Goal: Information Seeking & Learning: Learn about a topic

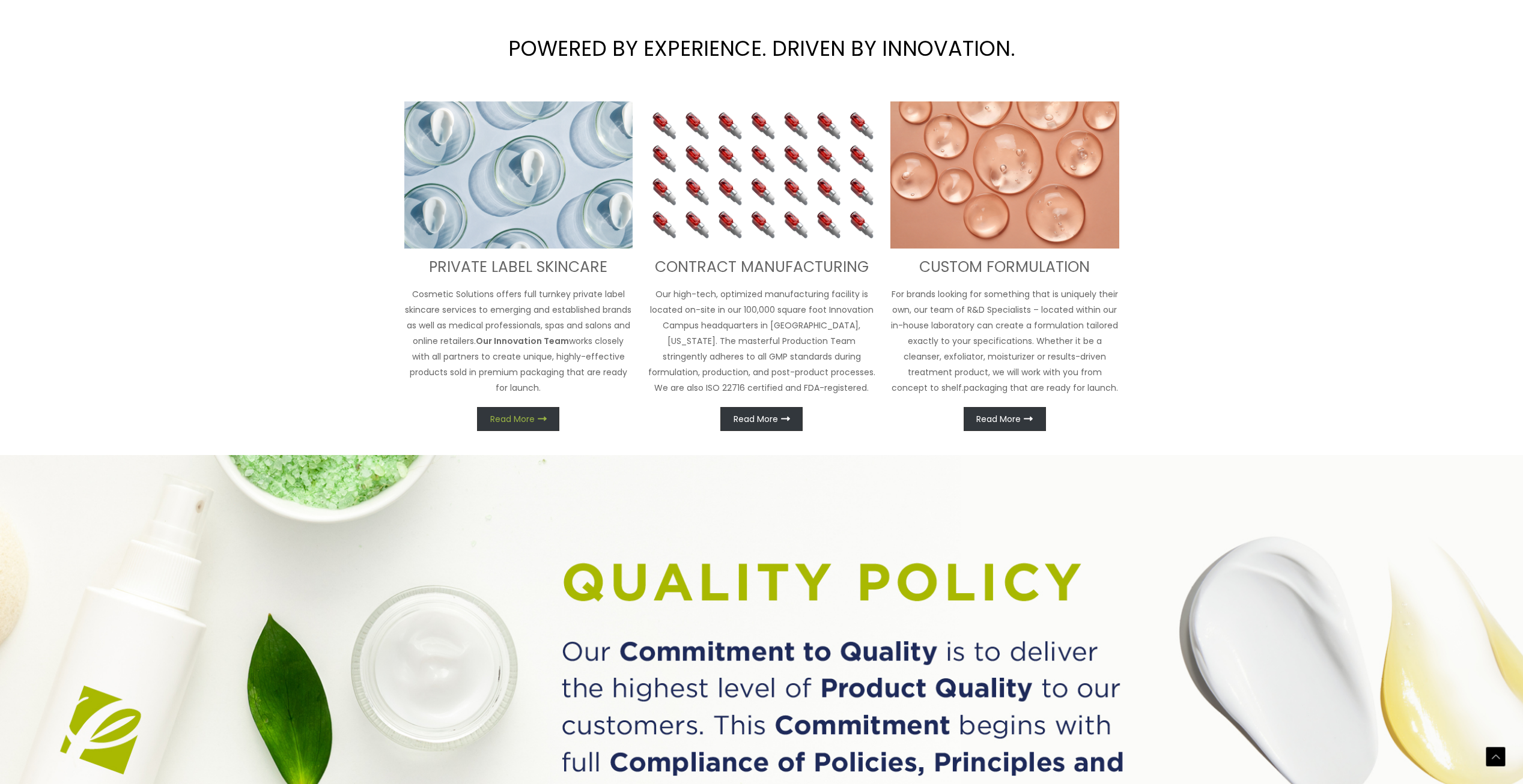
scroll to position [631, 0]
click at [543, 413] on link "Read More" at bounding box center [518, 418] width 82 height 24
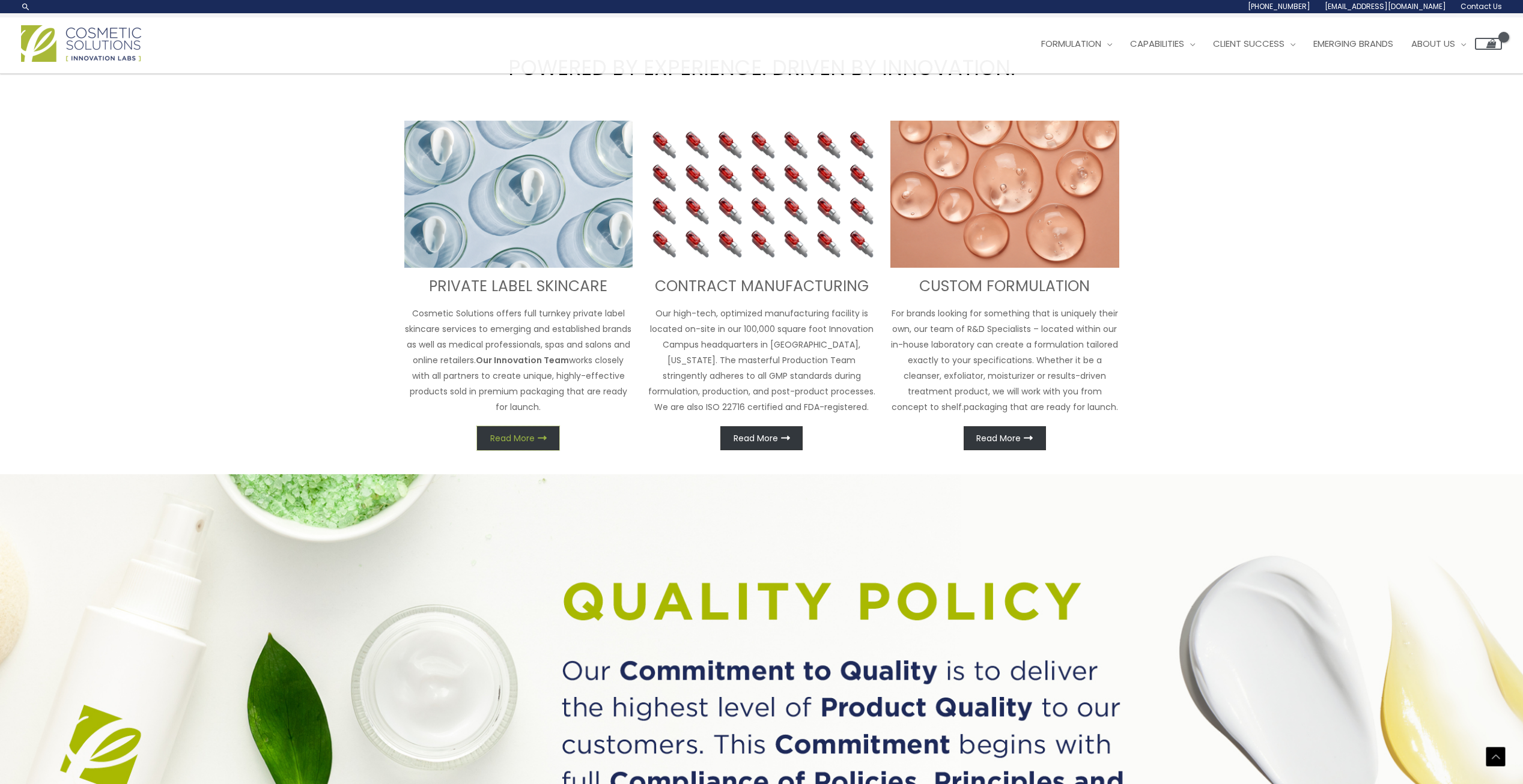
scroll to position [558, 0]
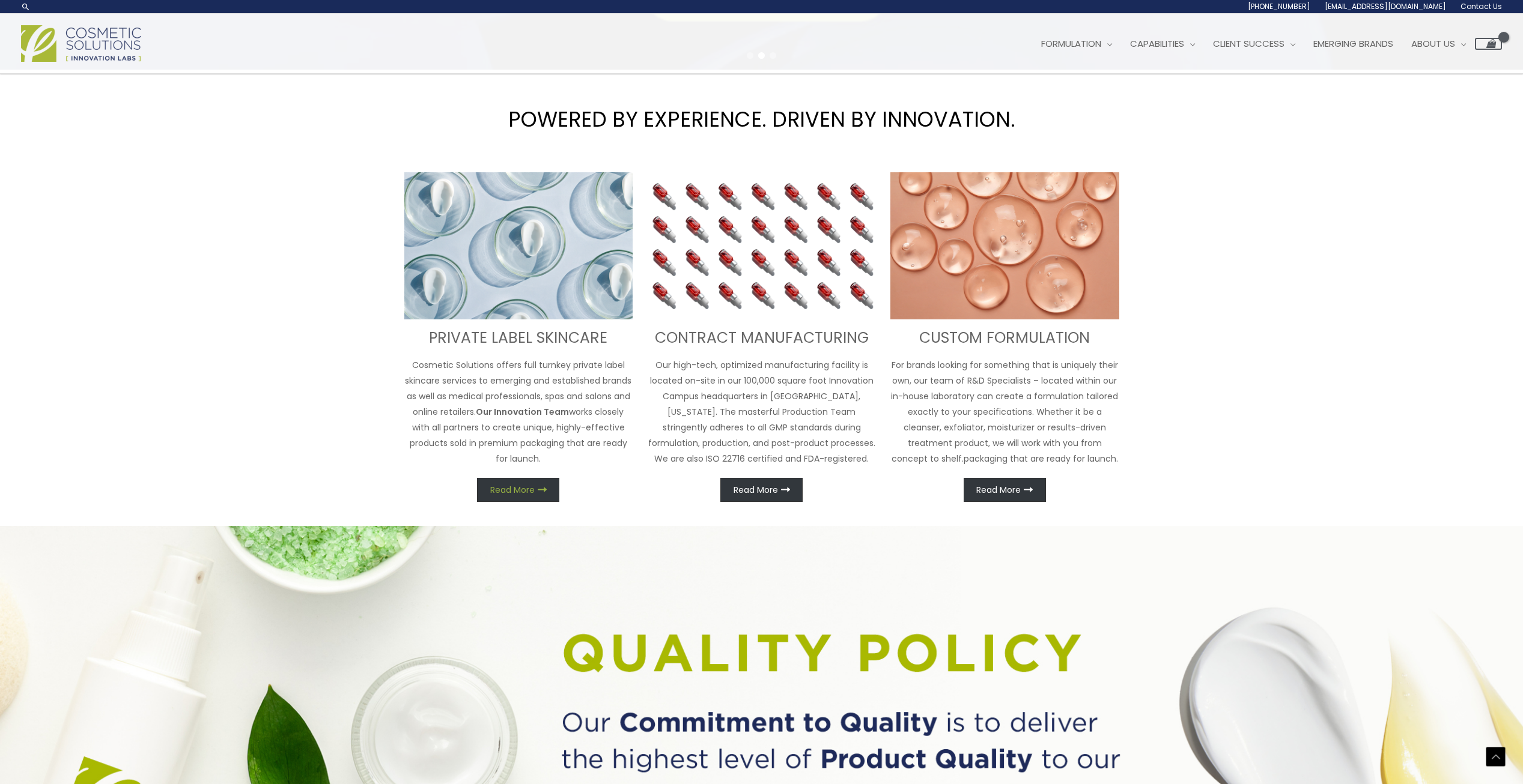
click at [536, 464] on div "PRIVATE LABEL SKINCARE Cosmetic Solutions offers full turnkey private label ski…" at bounding box center [519, 338] width 229 height 330
click at [538, 495] on link "Read More" at bounding box center [518, 490] width 82 height 24
click at [531, 486] on span "Read More" at bounding box center [513, 490] width 45 height 9
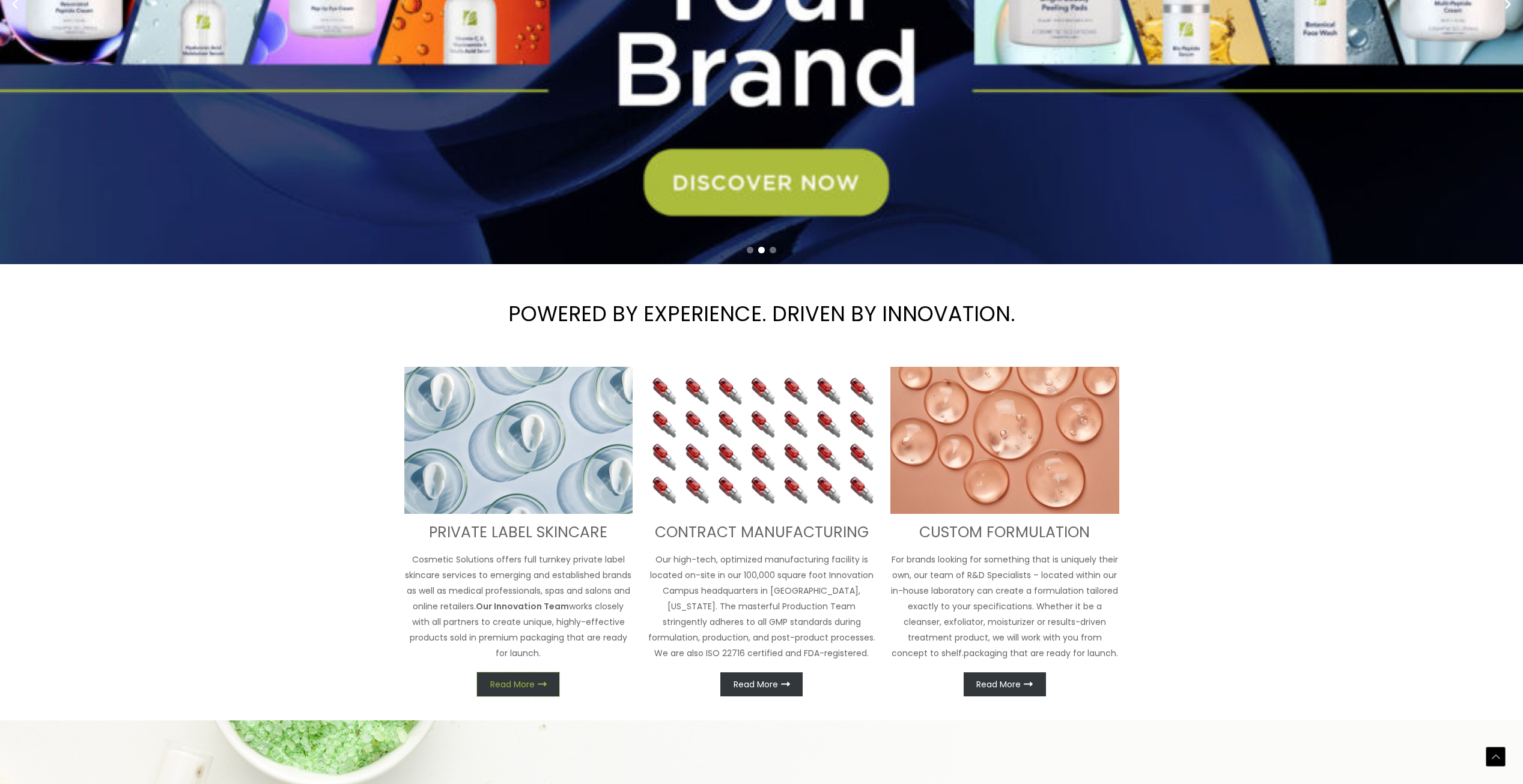
scroll to position [421, 0]
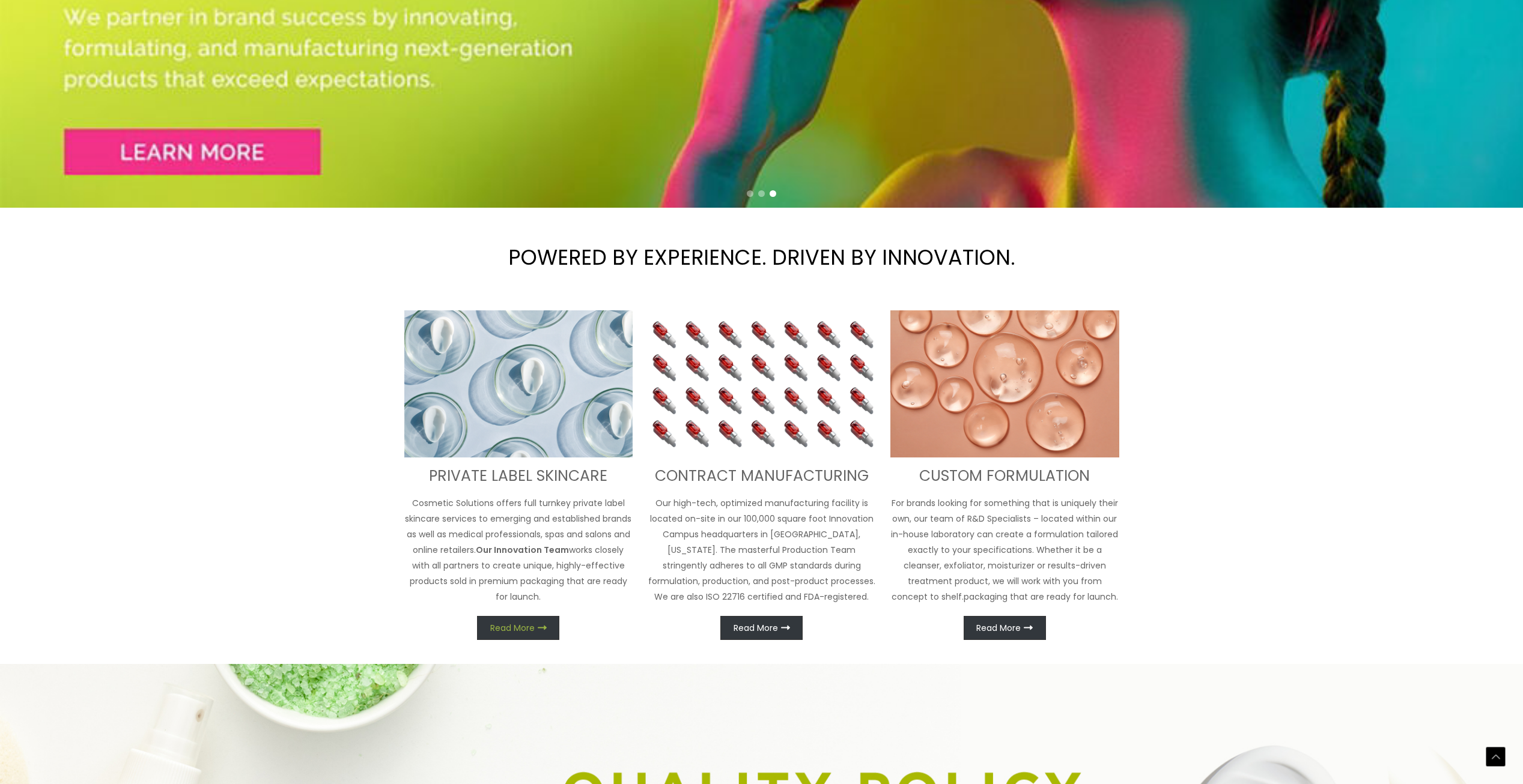
click at [539, 634] on link "Read More" at bounding box center [518, 628] width 82 height 24
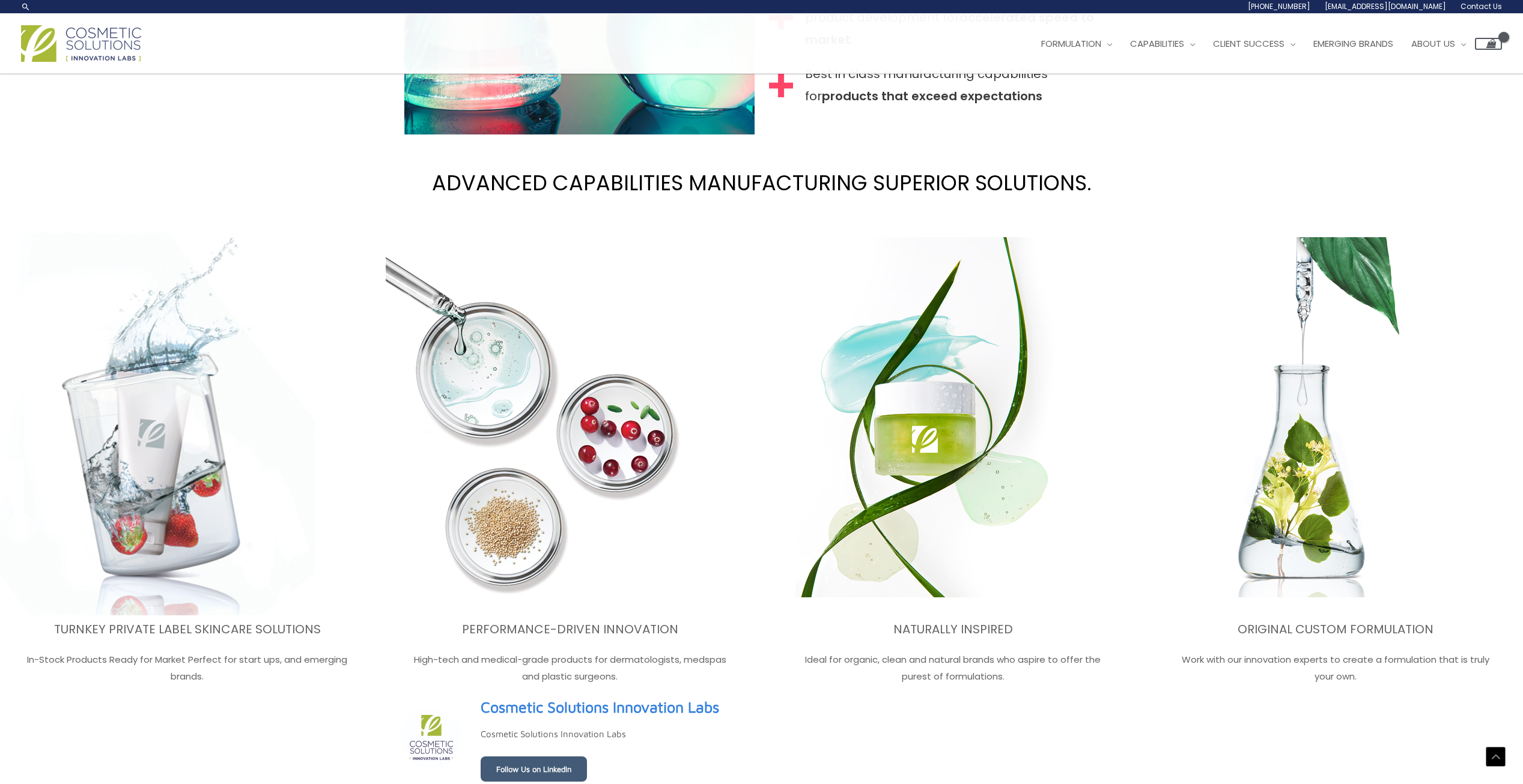
scroll to position [1786, 0]
click at [185, 457] on img at bounding box center [149, 419] width 330 height 396
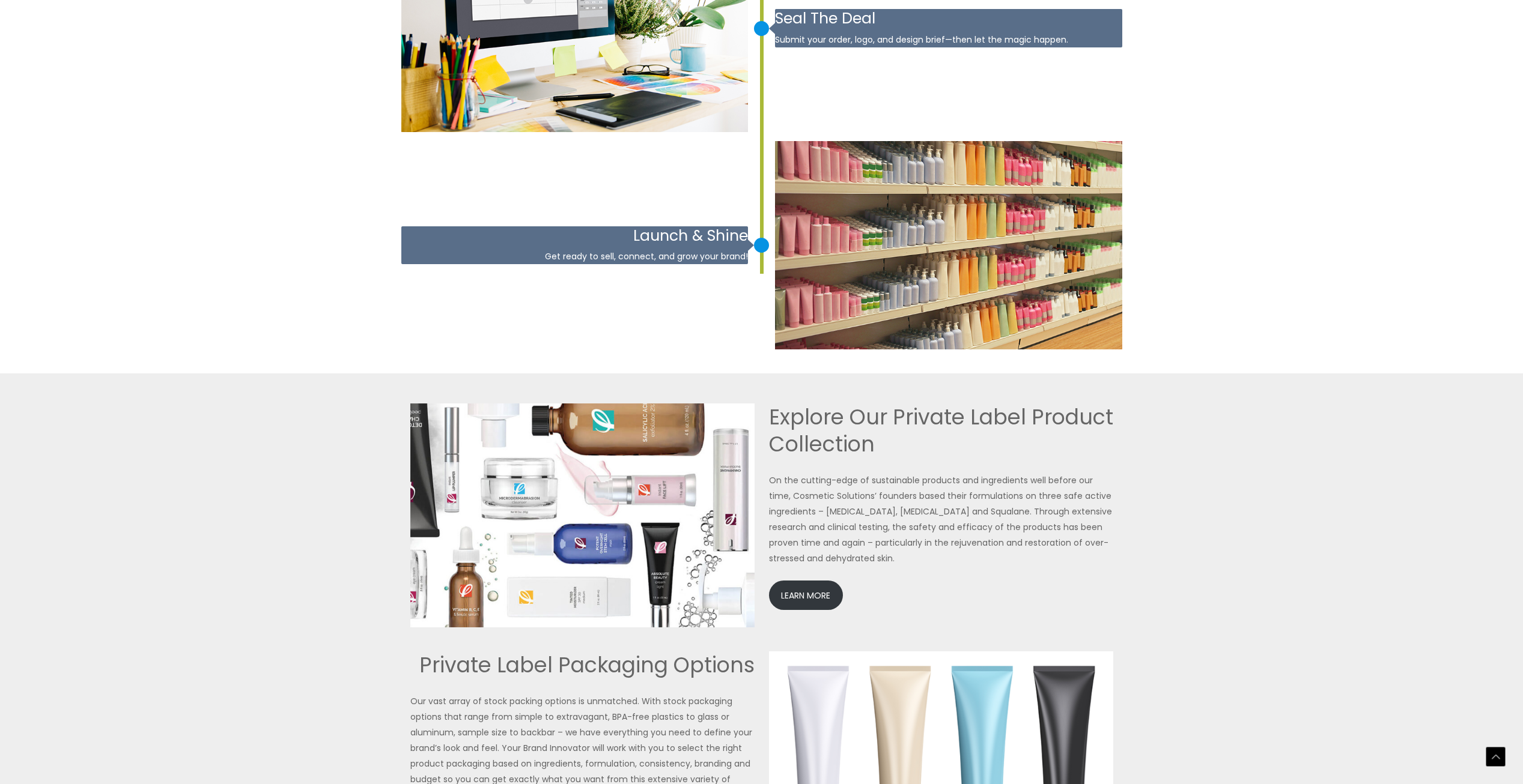
scroll to position [2342, 0]
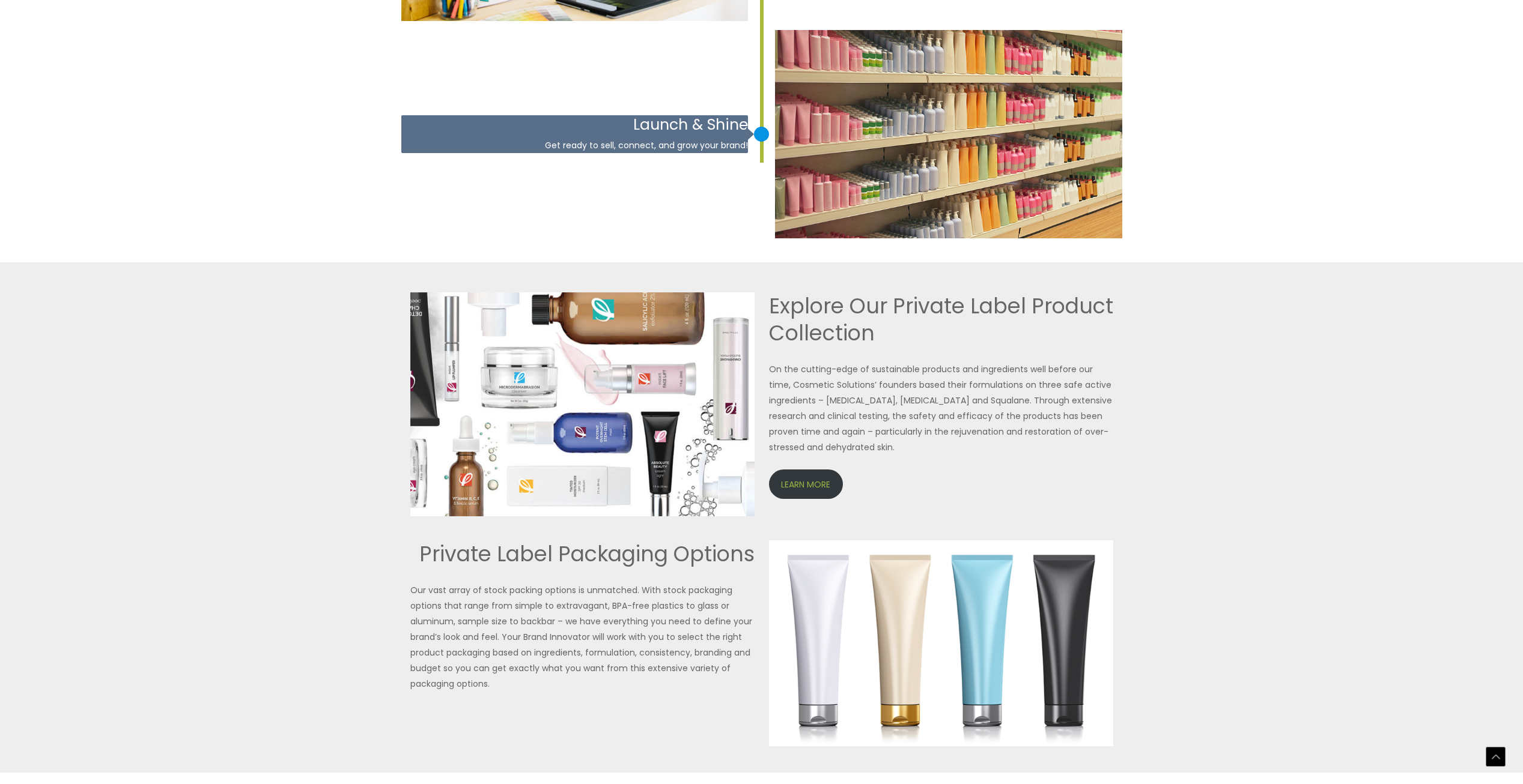
click at [814, 477] on link "LEARN MORE" at bounding box center [806, 484] width 74 height 29
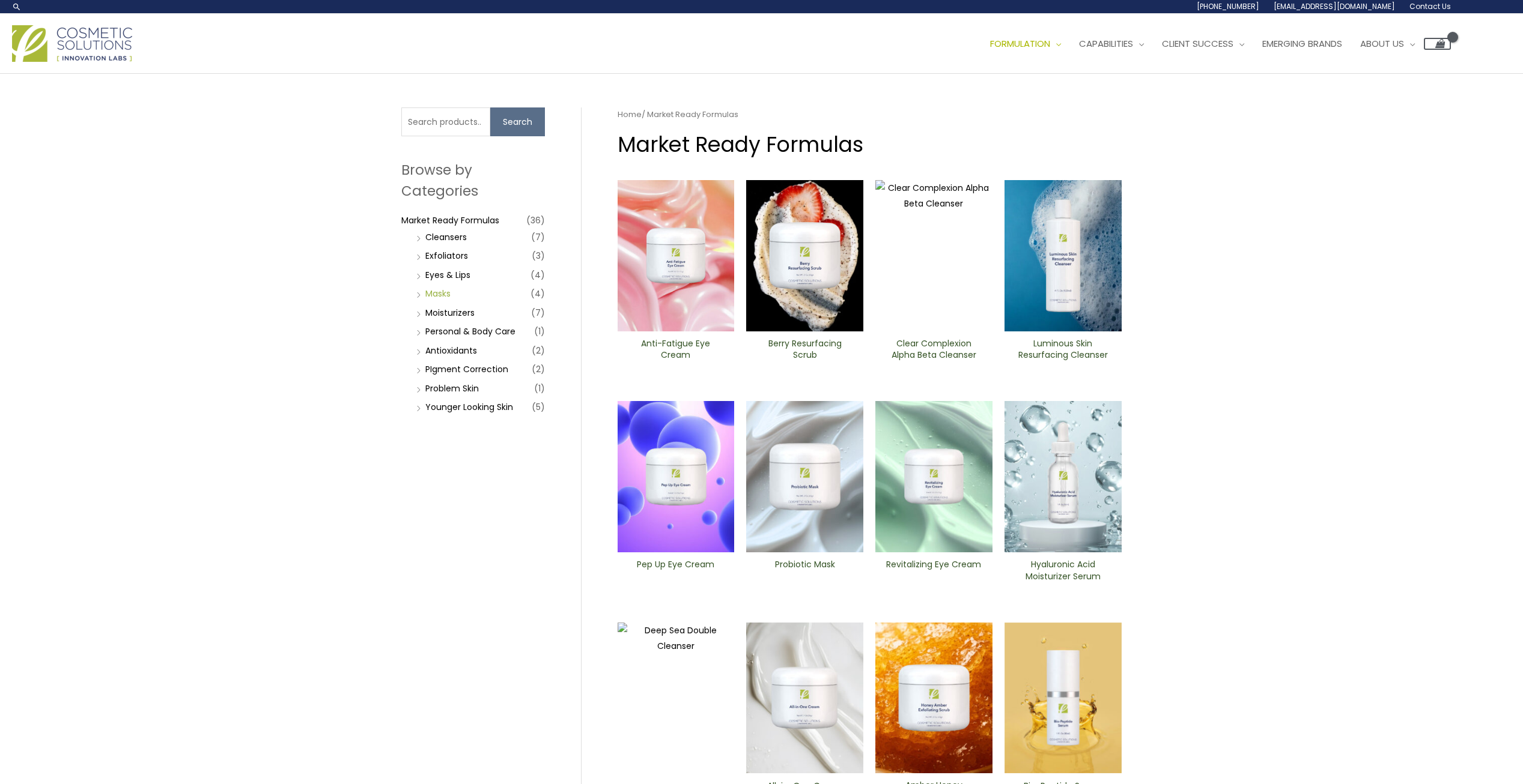
click at [444, 295] on link "Masks" at bounding box center [438, 294] width 25 height 12
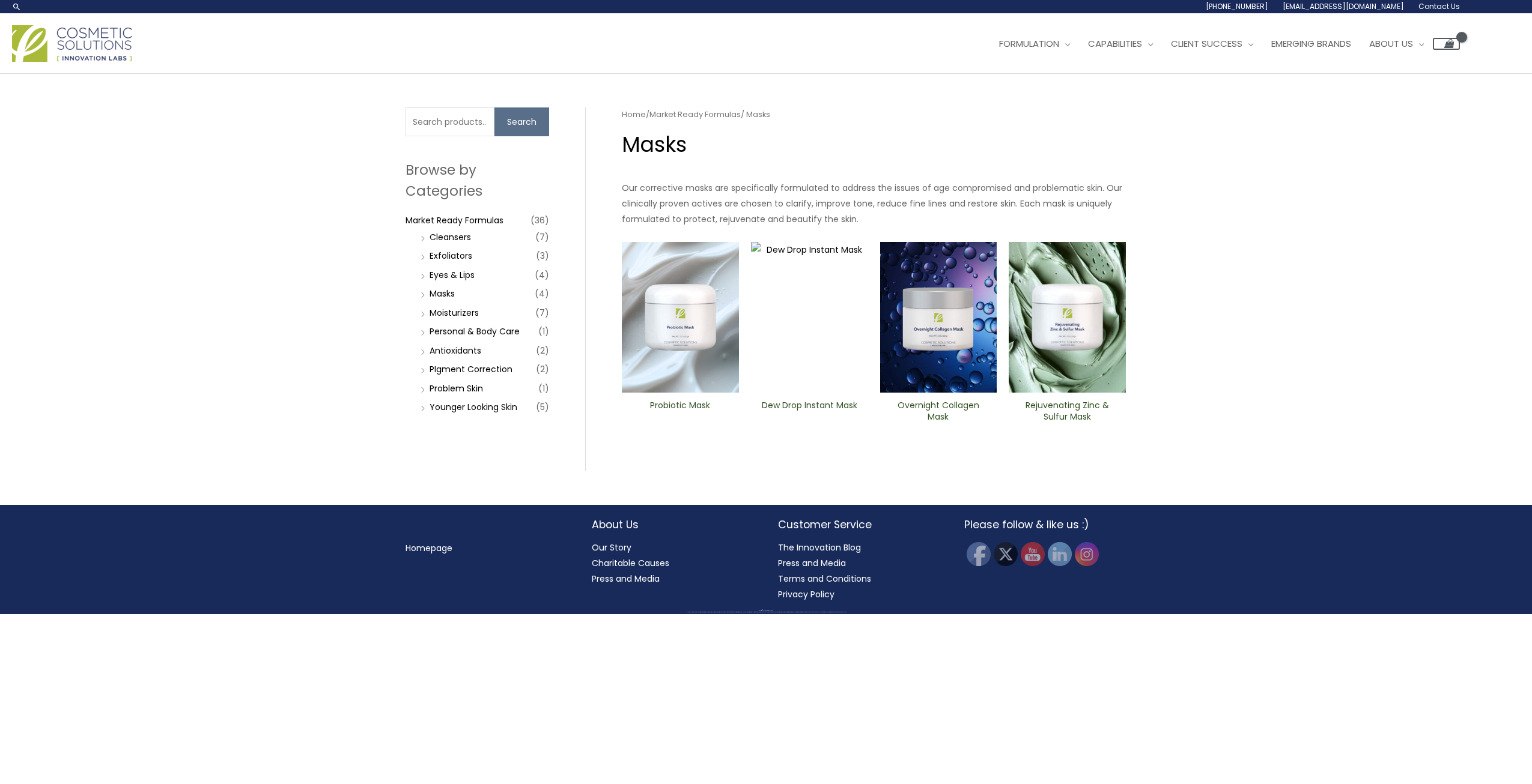
click at [683, 404] on h2 "Probiotic Mask" at bounding box center [680, 411] width 97 height 22
click at [809, 403] on h2 "Dew Drop Instant Mask" at bounding box center [808, 411] width 97 height 22
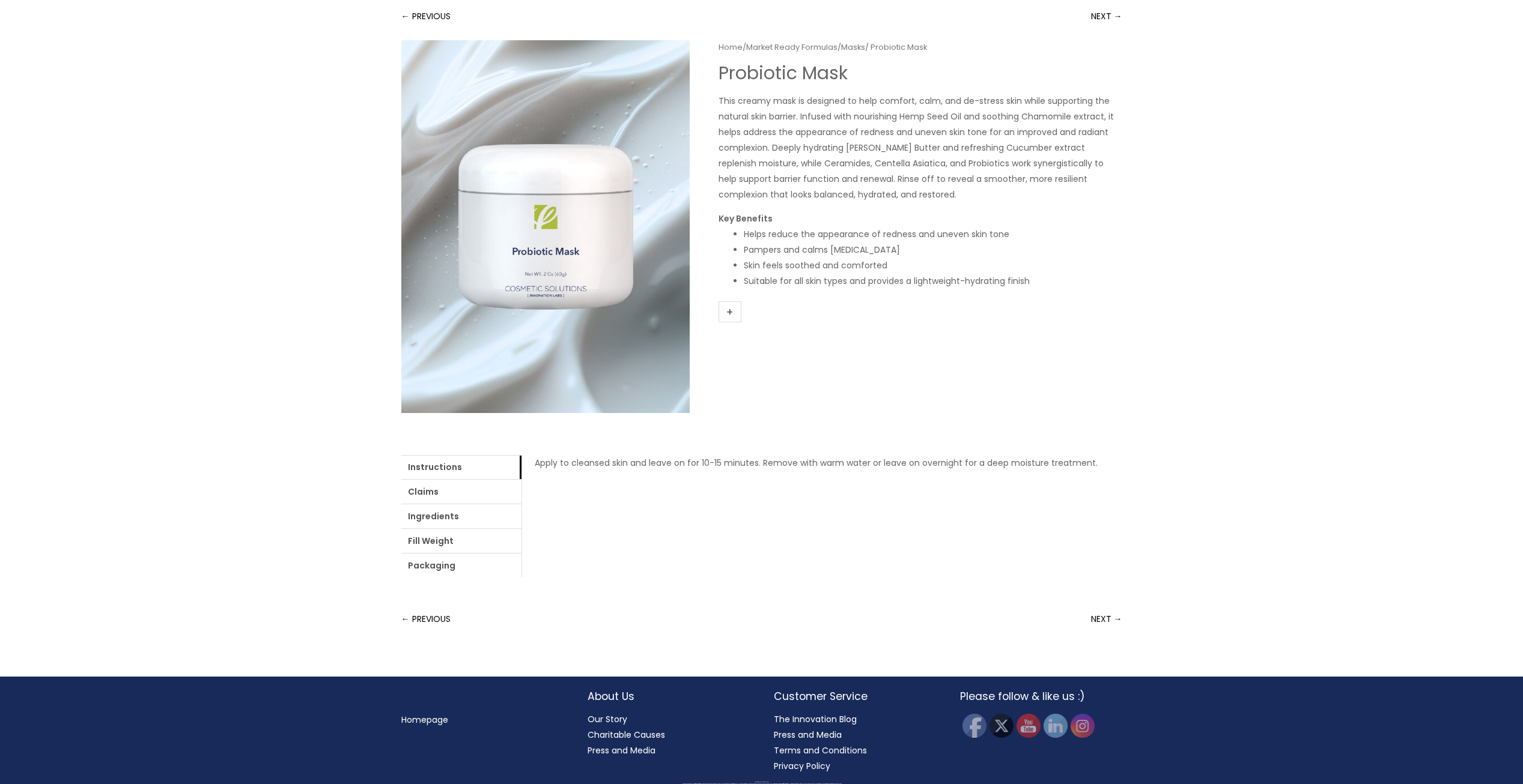
scroll to position [105, 0]
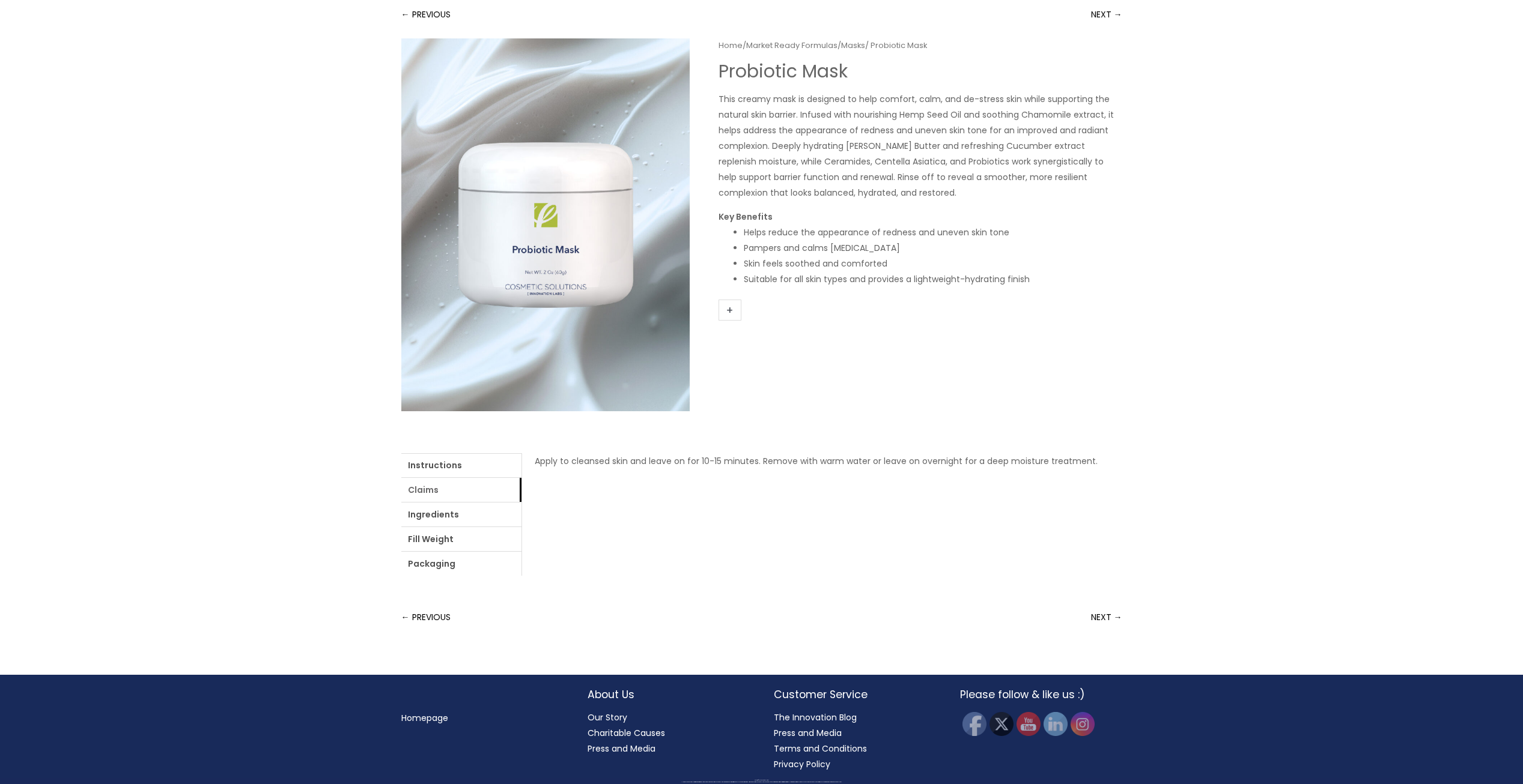
click at [446, 499] on link "Claims" at bounding box center [461, 490] width 120 height 24
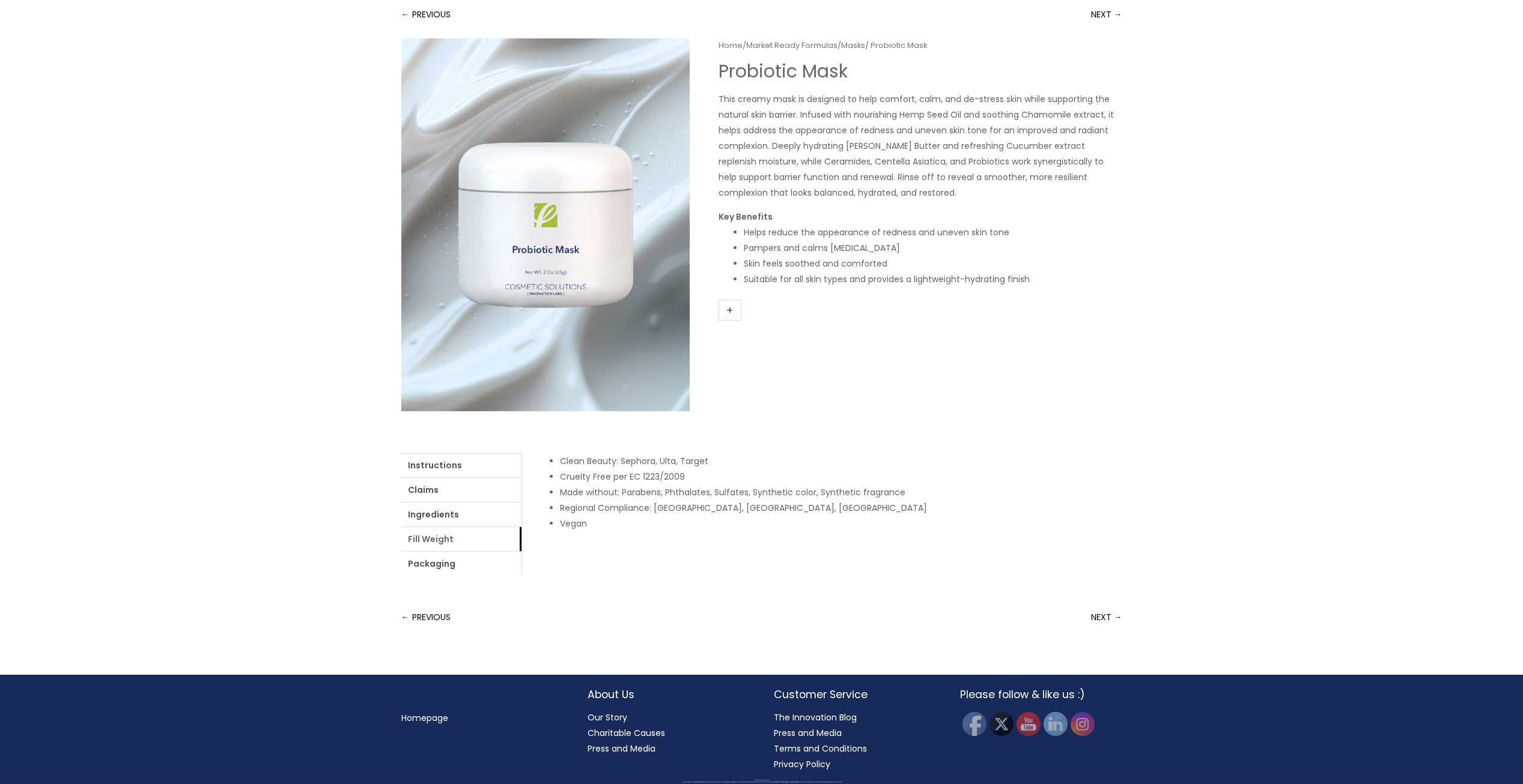
click at [438, 550] on link "Fill Weight" at bounding box center [461, 539] width 120 height 24
click at [448, 567] on link "Packaging" at bounding box center [461, 563] width 120 height 24
click at [448, 466] on link "Instructions" at bounding box center [461, 465] width 120 height 24
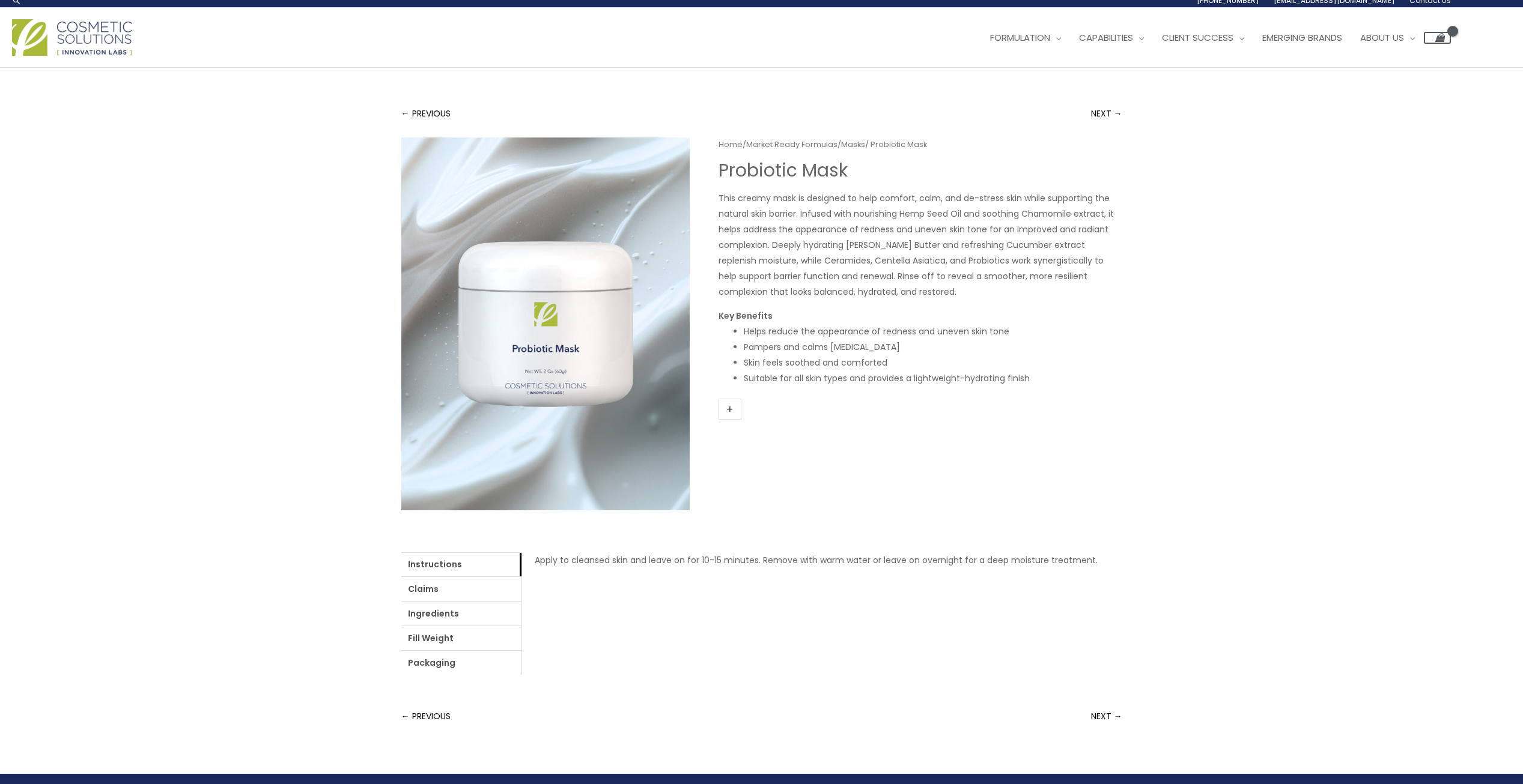
scroll to position [0, 0]
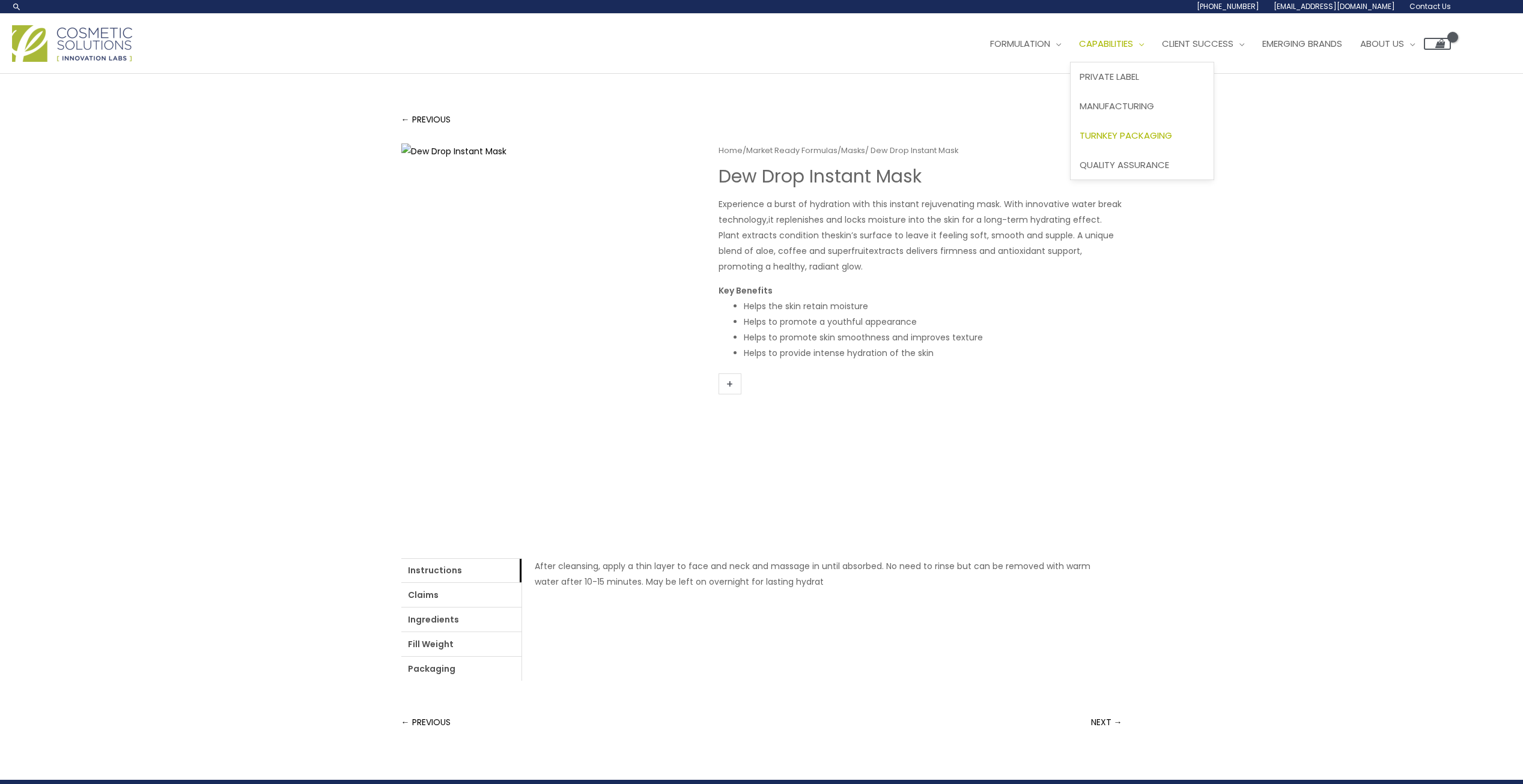
click at [1147, 135] on span "Turnkey Packaging" at bounding box center [1125, 135] width 93 height 13
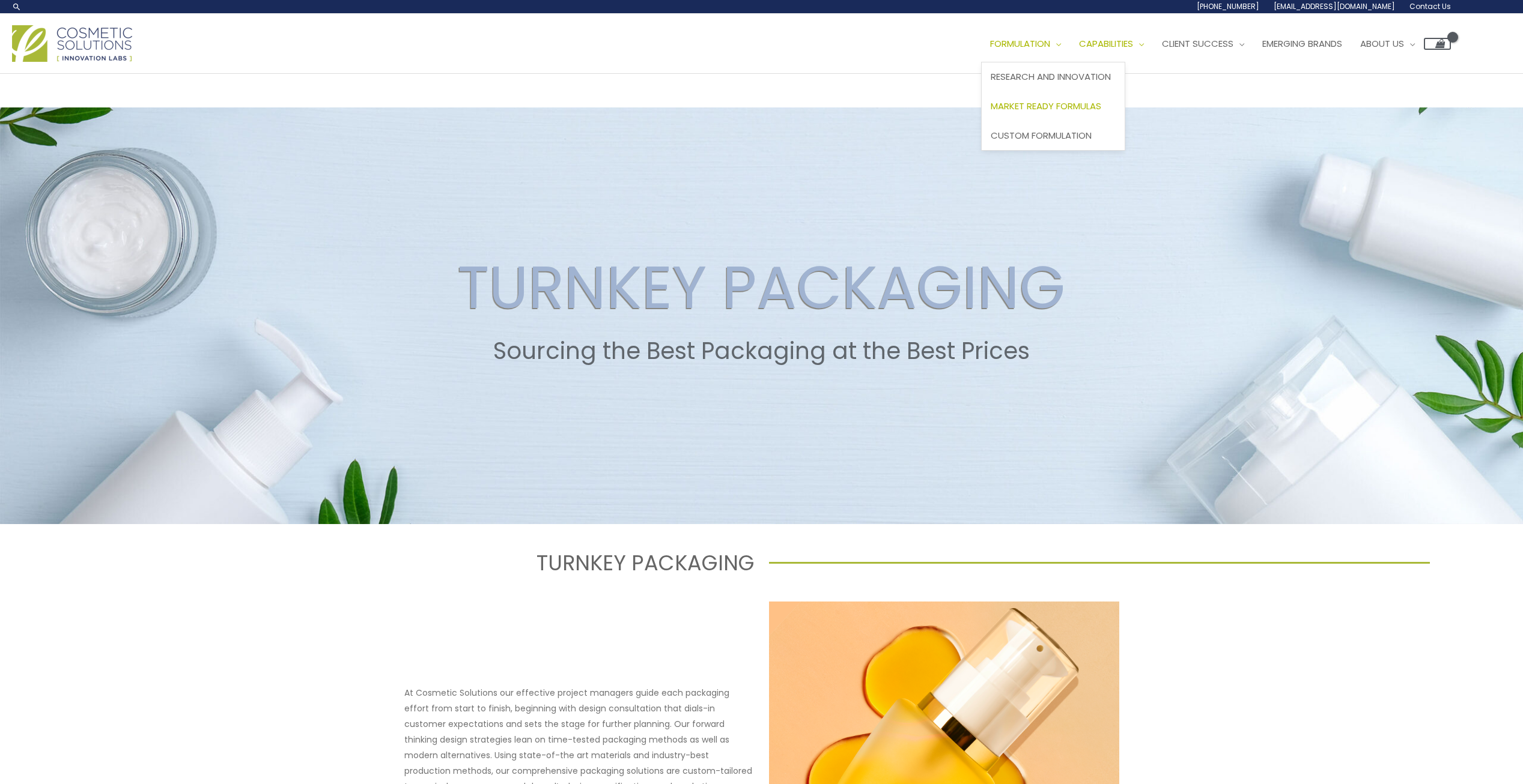
click at [1059, 111] on span "Market Ready Formulas" at bounding box center [1045, 105] width 110 height 13
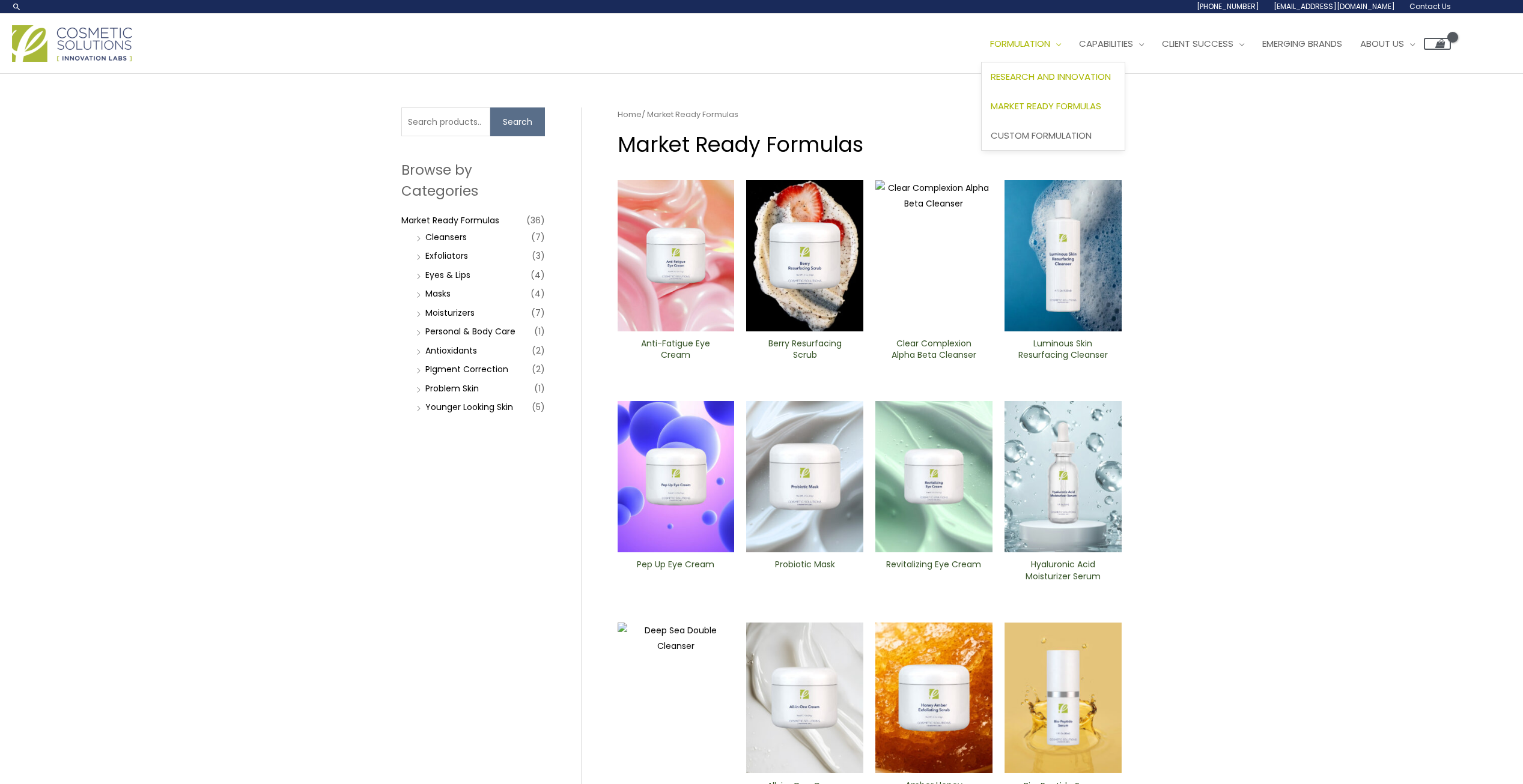
click at [1059, 77] on span "Research and Innovation" at bounding box center [1050, 76] width 120 height 13
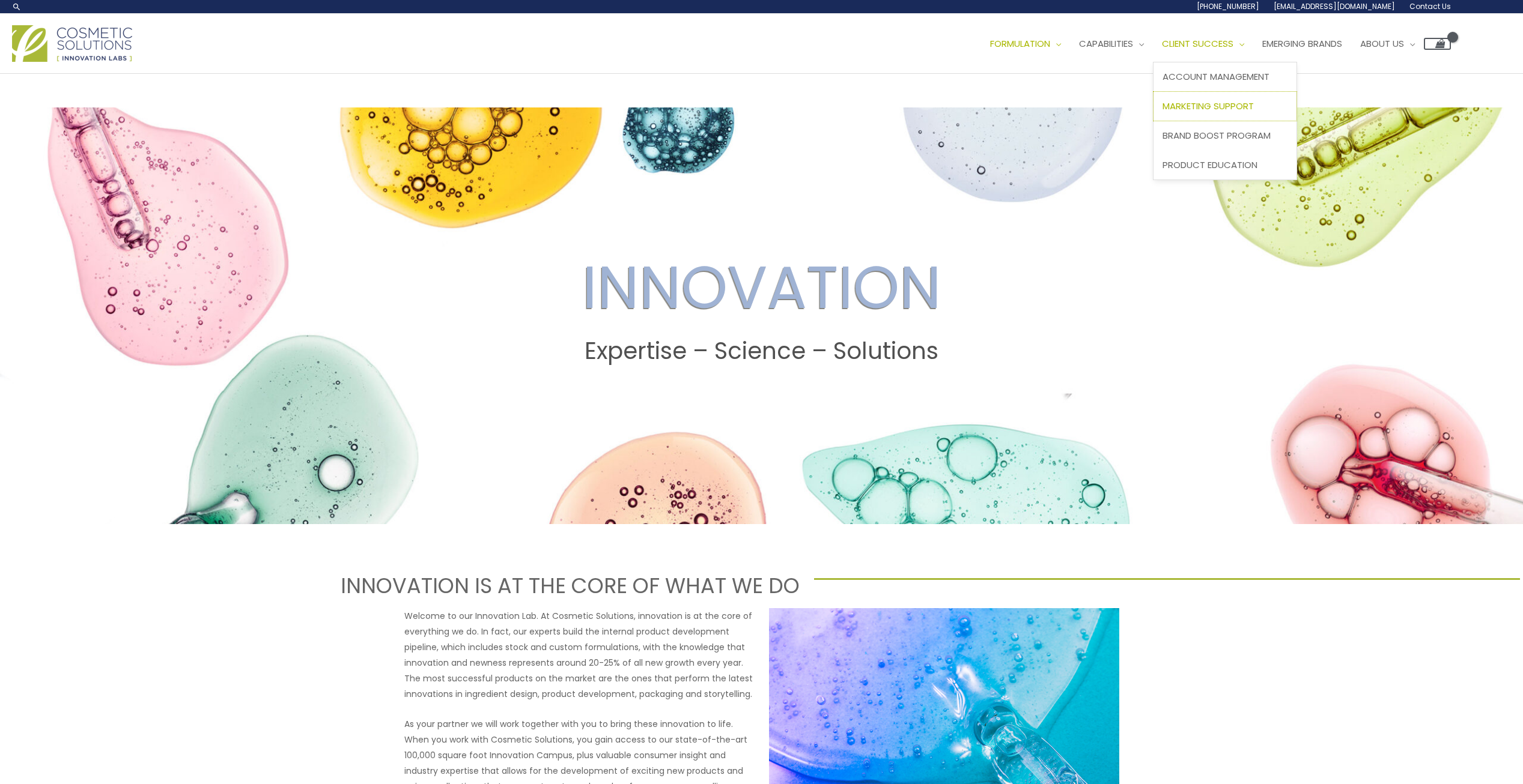
drag, startPoint x: 1230, startPoint y: 103, endPoint x: 1027, endPoint y: 68, distance: 206.0
drag, startPoint x: 1027, startPoint y: 68, endPoint x: 841, endPoint y: 63, distance: 186.1
click at [841, 63] on div "Main Menu Formulation Menu Toggle Research and Innovation Market Ready Formulas…" at bounding box center [731, 44] width 1439 height 43
click at [1074, 114] on link "Market Ready Formulas" at bounding box center [1053, 106] width 143 height 29
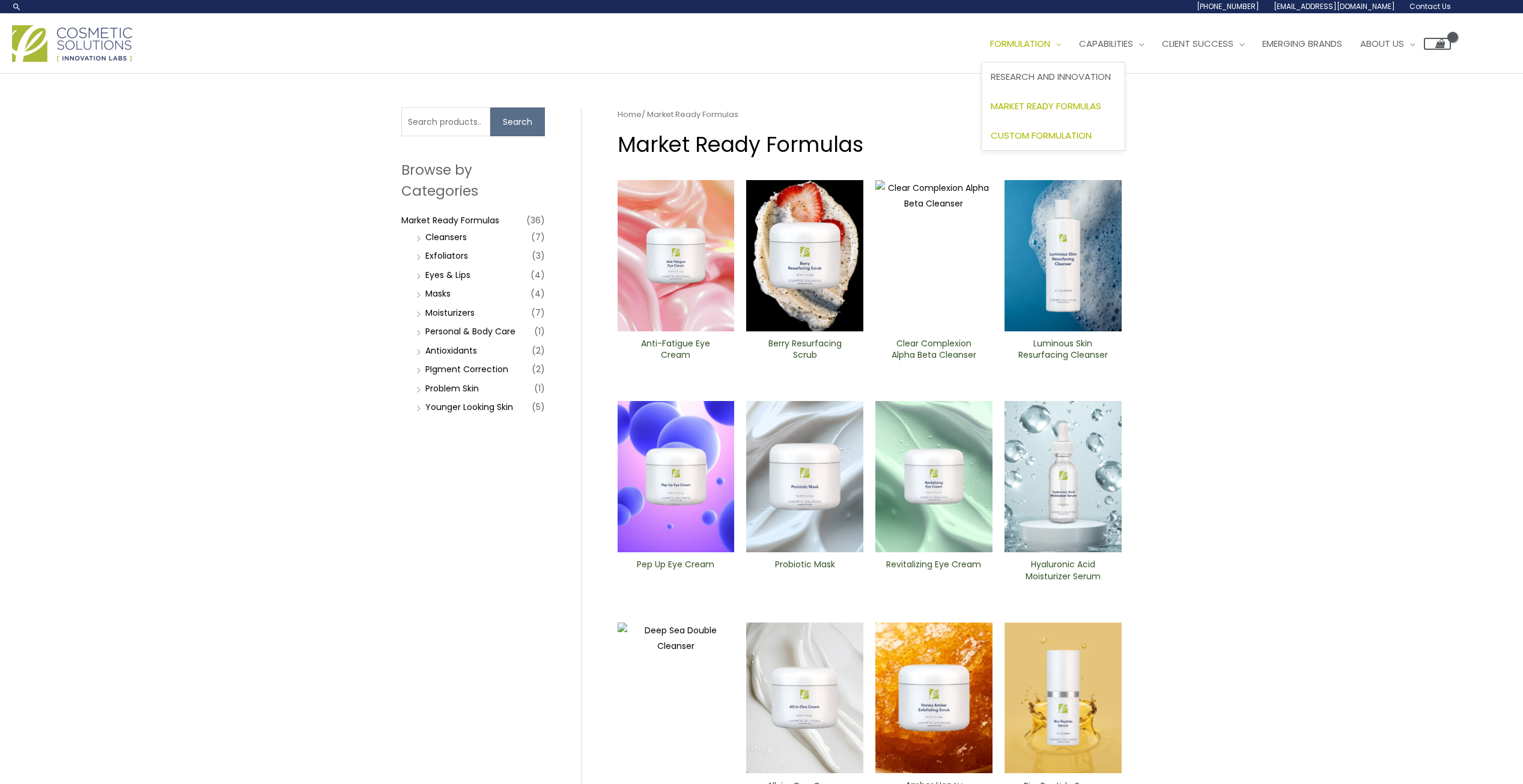
click at [1065, 138] on span "Custom Formulation" at bounding box center [1040, 135] width 101 height 13
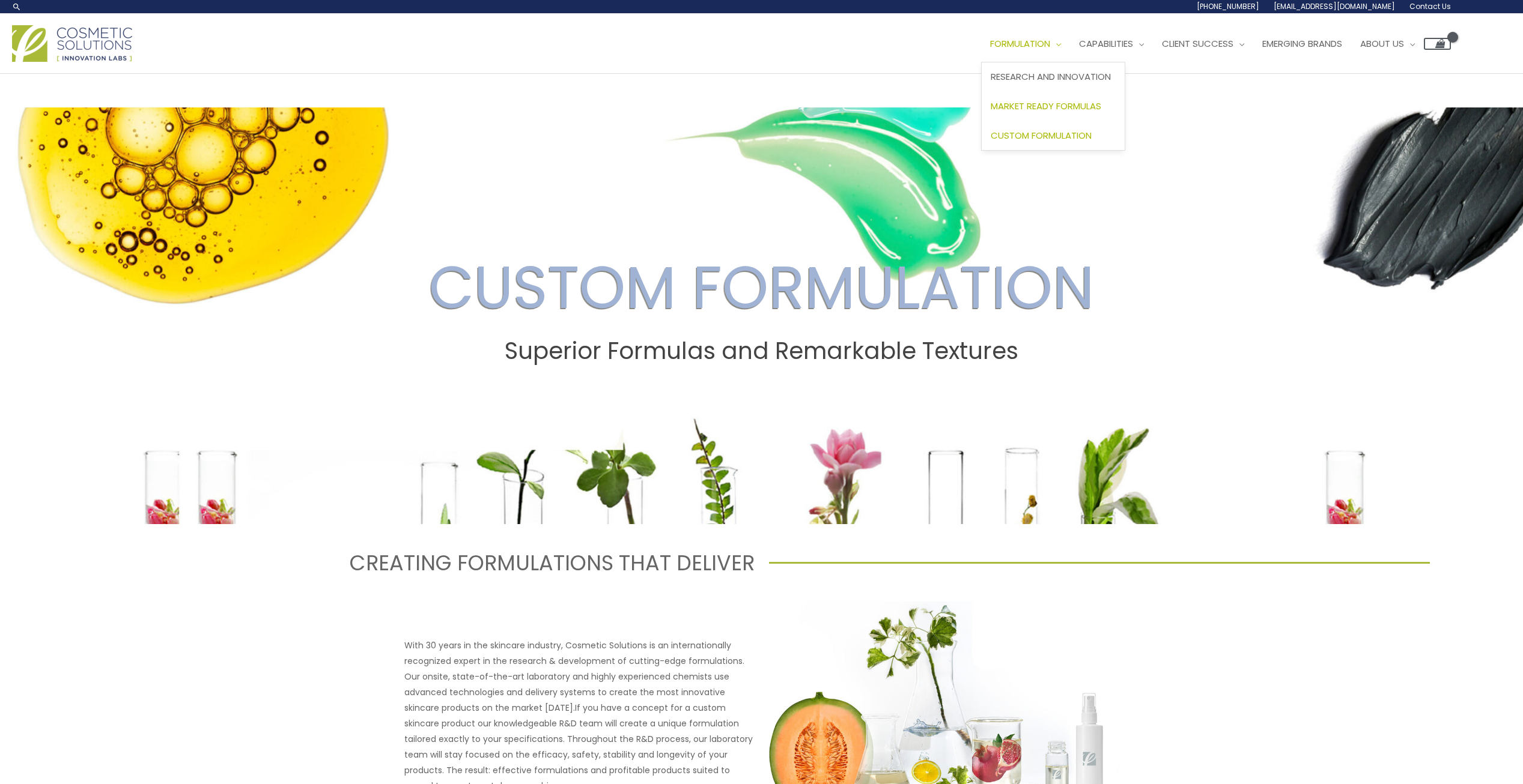
click at [1050, 103] on span "Market Ready Formulas" at bounding box center [1045, 105] width 110 height 13
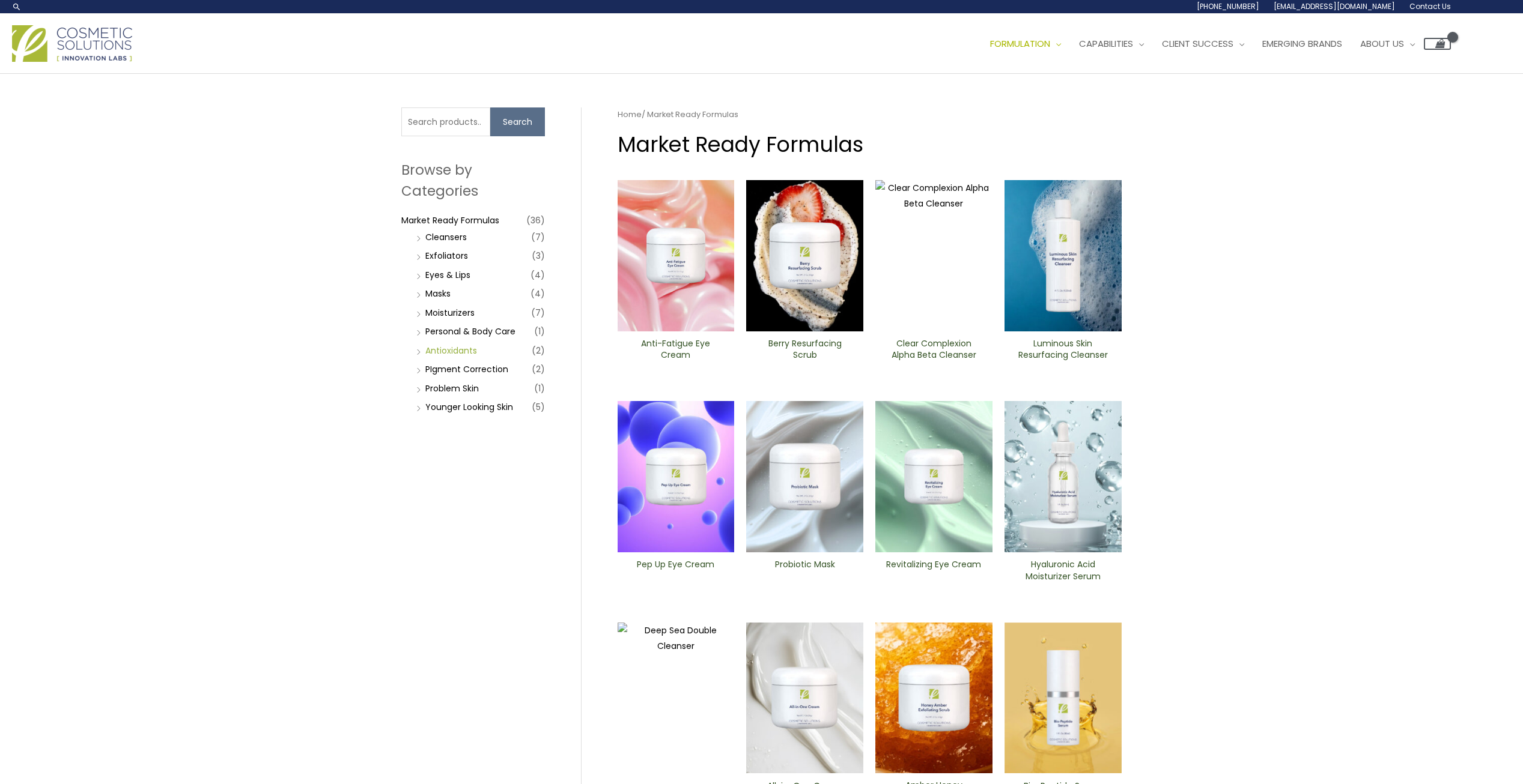
click at [464, 348] on link "Antioxidants" at bounding box center [450, 351] width 52 height 12
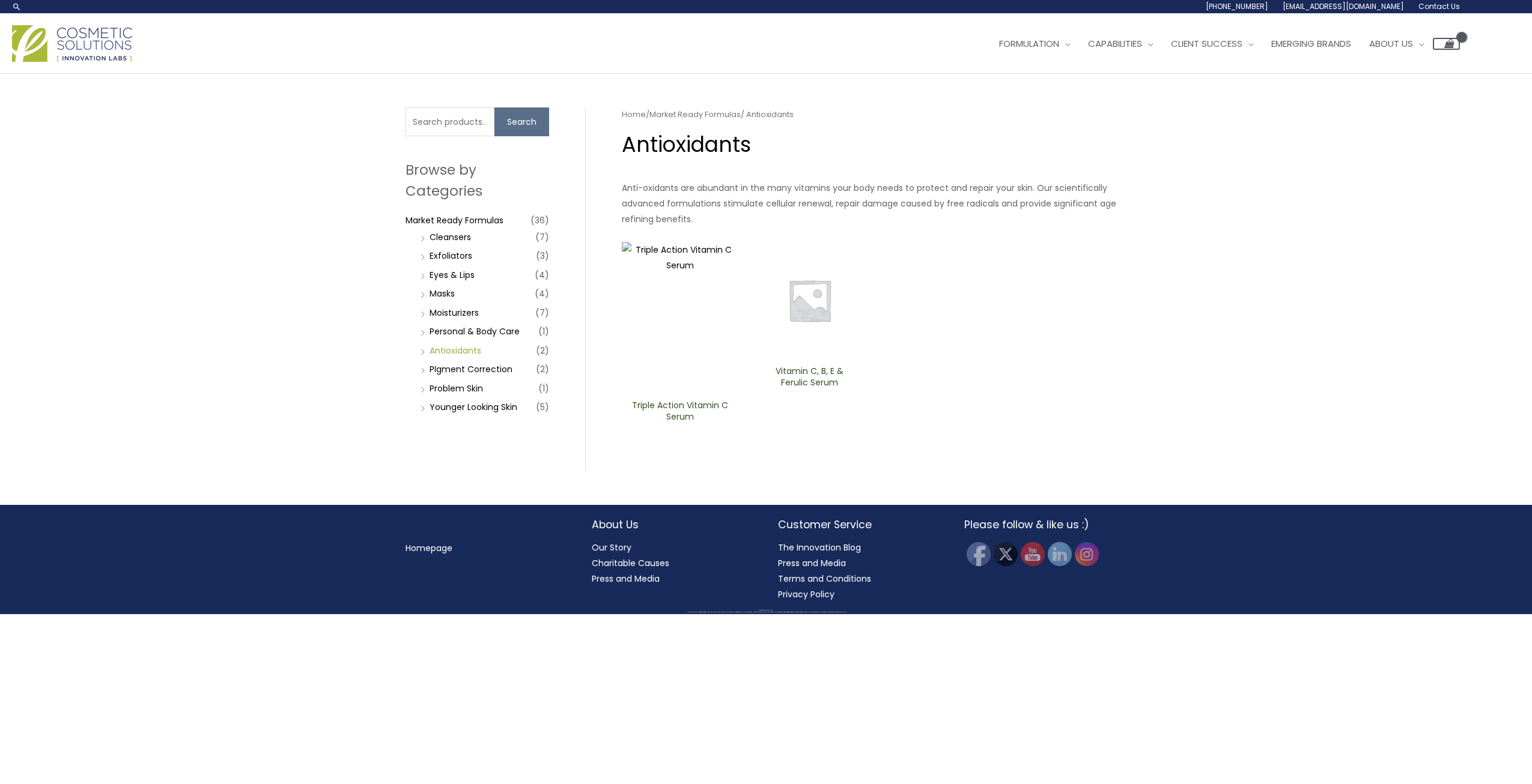
click at [453, 355] on link "Antioxidants" at bounding box center [455, 351] width 52 height 12
click at [450, 369] on link "PIgment Correction" at bounding box center [471, 369] width 83 height 12
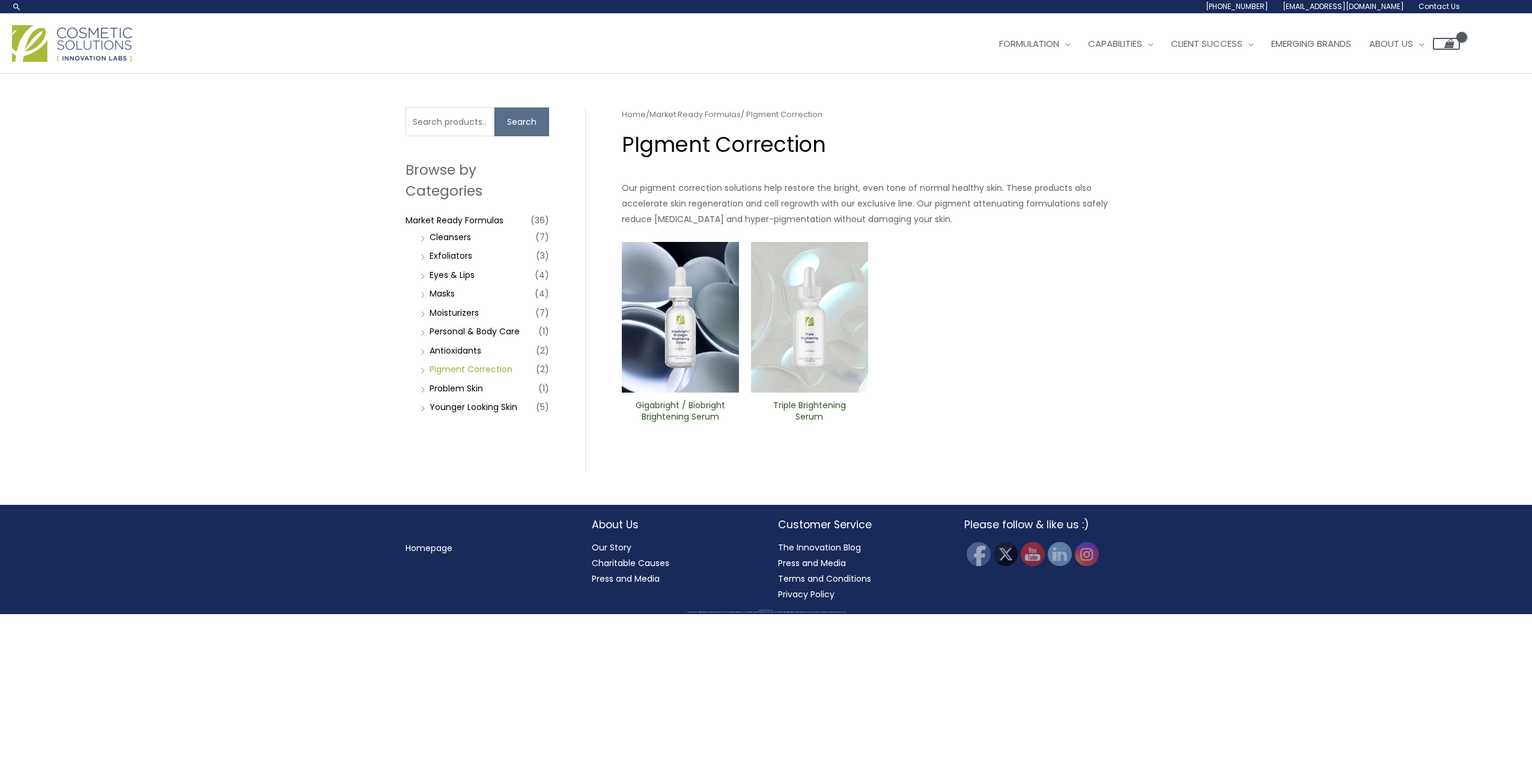
click at [447, 370] on link "PIgment Correction" at bounding box center [471, 369] width 83 height 12
click at [439, 392] on link "Problem Skin" at bounding box center [456, 389] width 54 height 12
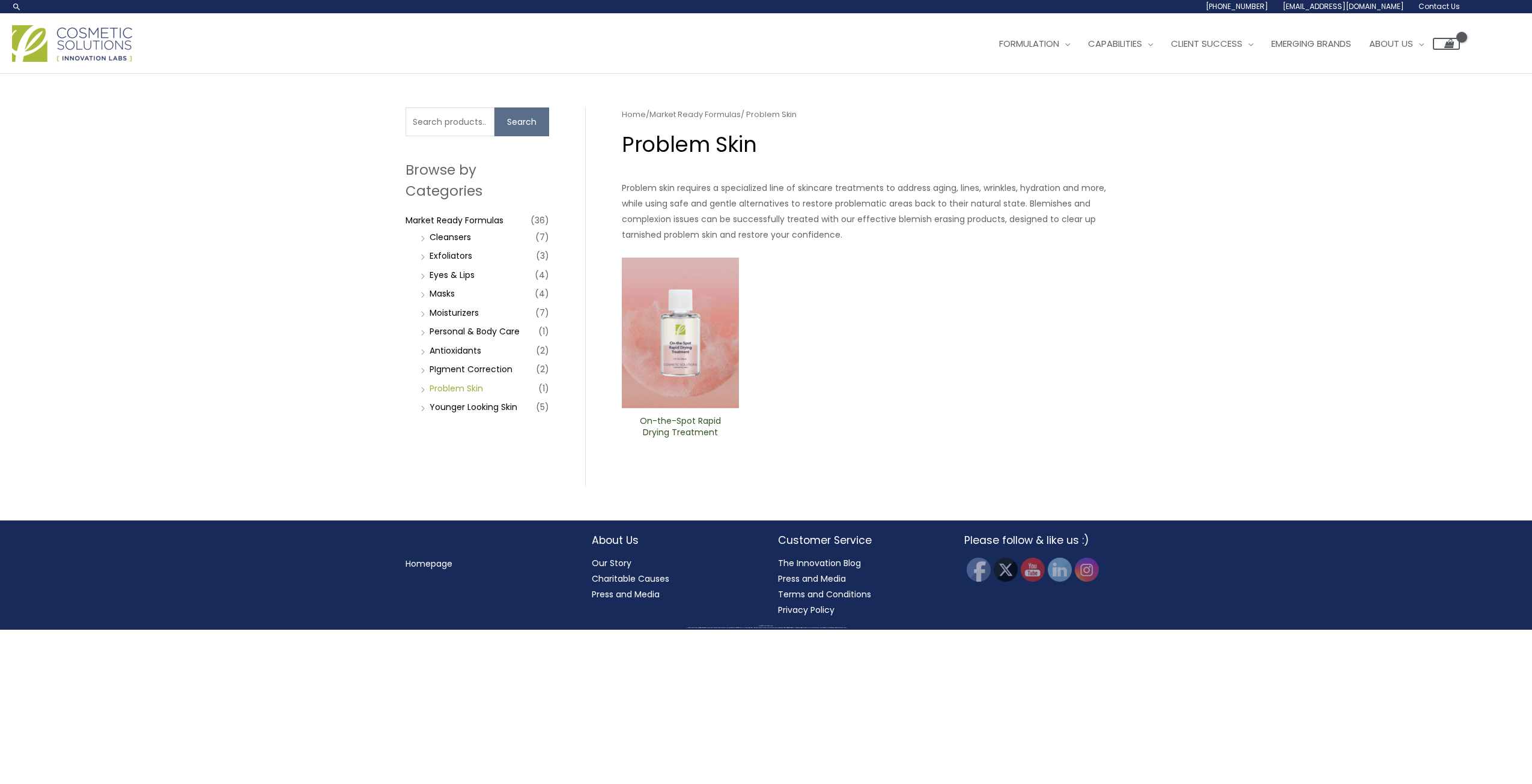
click at [440, 390] on link "Problem Skin" at bounding box center [456, 389] width 54 height 12
click at [463, 402] on link "Younger Looking Skin" at bounding box center [474, 407] width 88 height 12
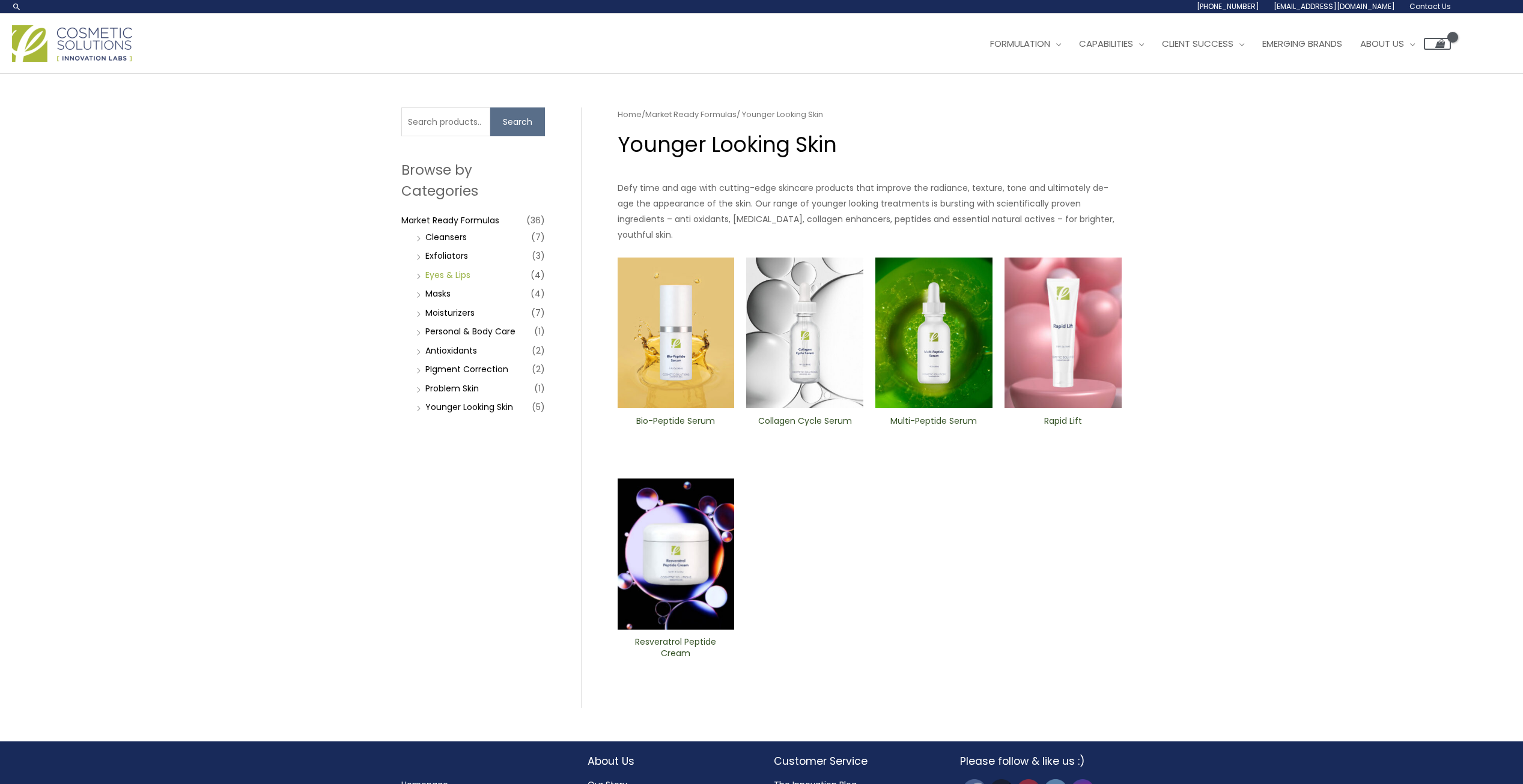
click at [447, 277] on link "Eyes & Lips" at bounding box center [447, 275] width 45 height 12
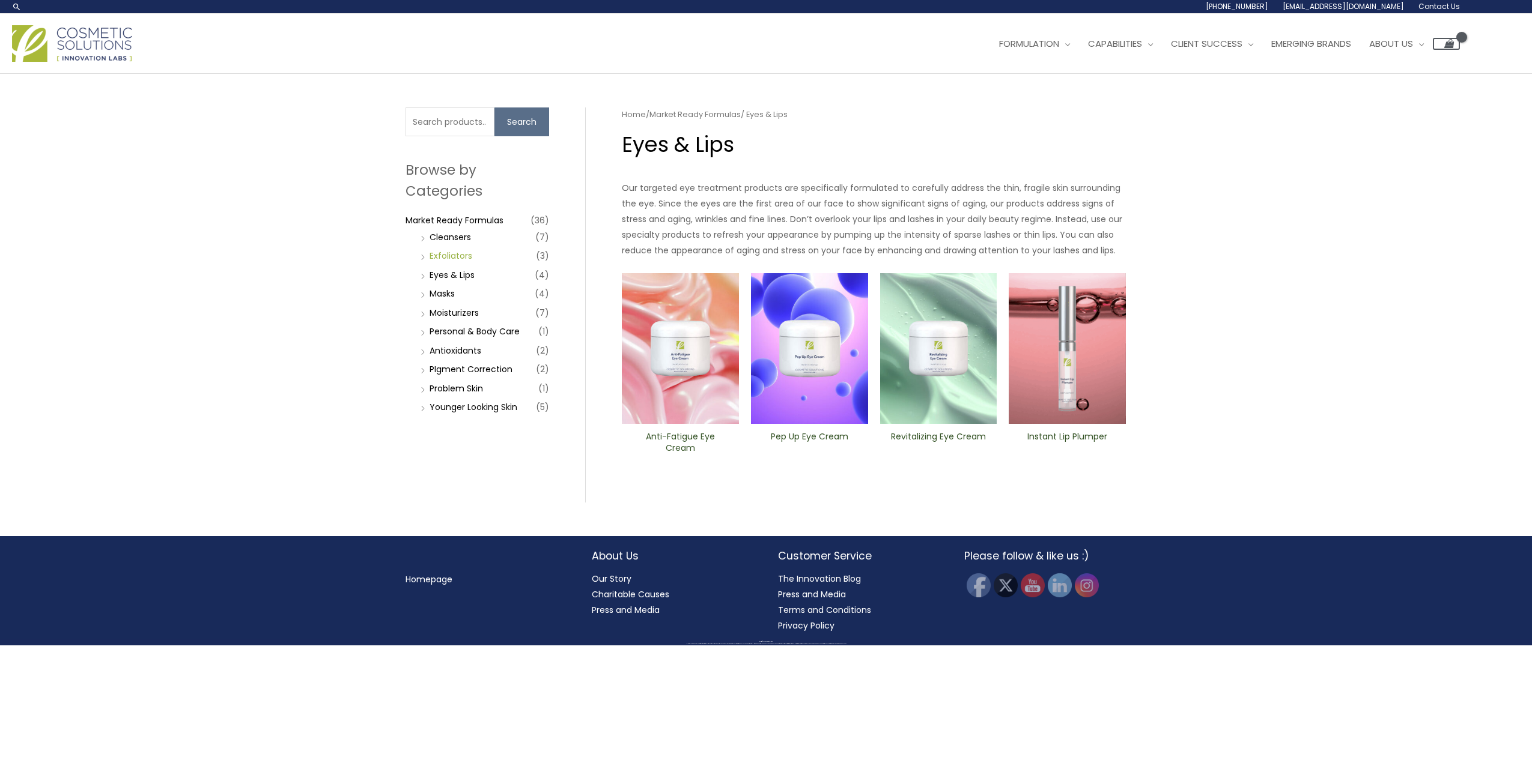
click at [448, 252] on link "Exfoliators" at bounding box center [451, 256] width 43 height 12
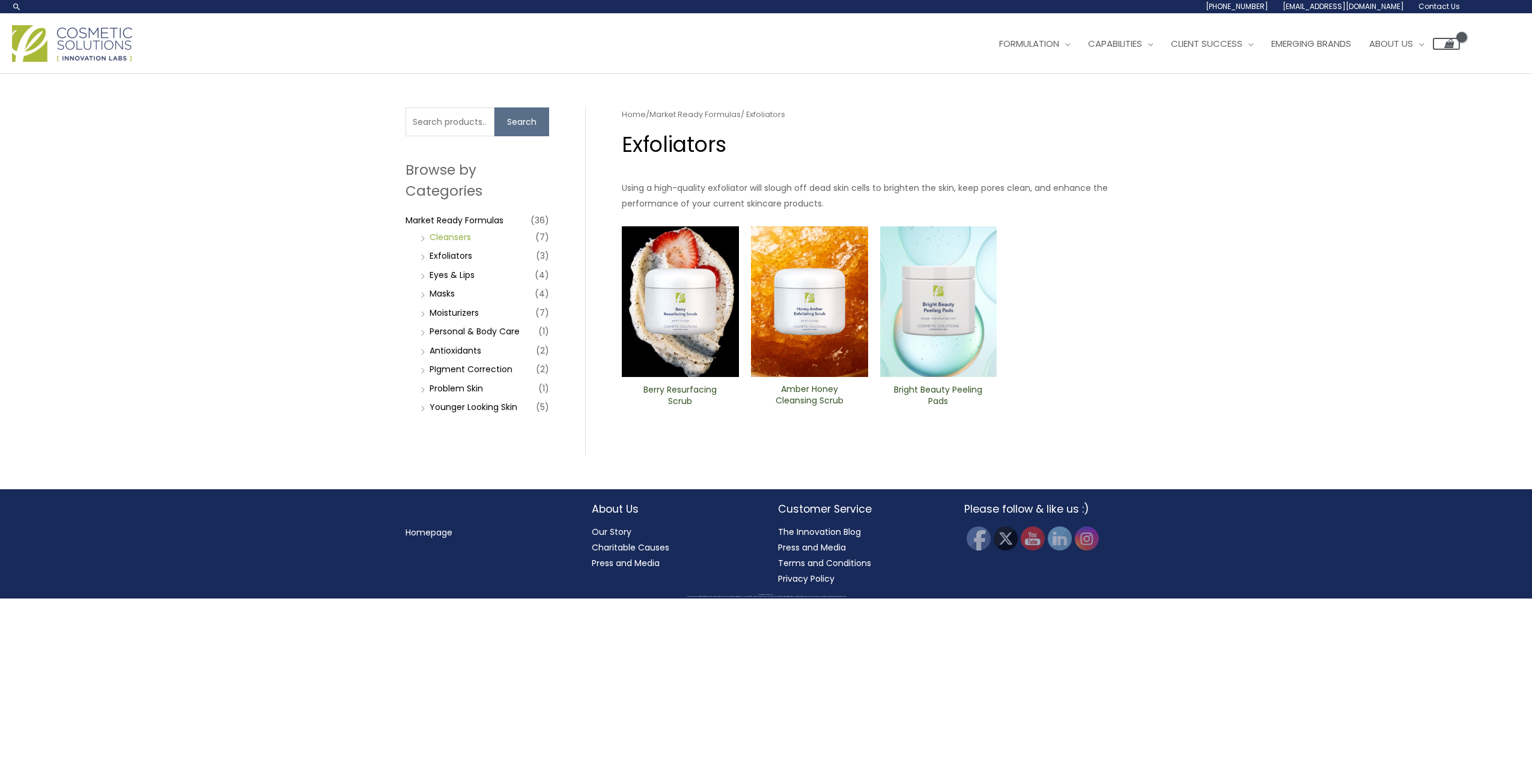
click at [451, 241] on link "Cleansers" at bounding box center [450, 237] width 41 height 12
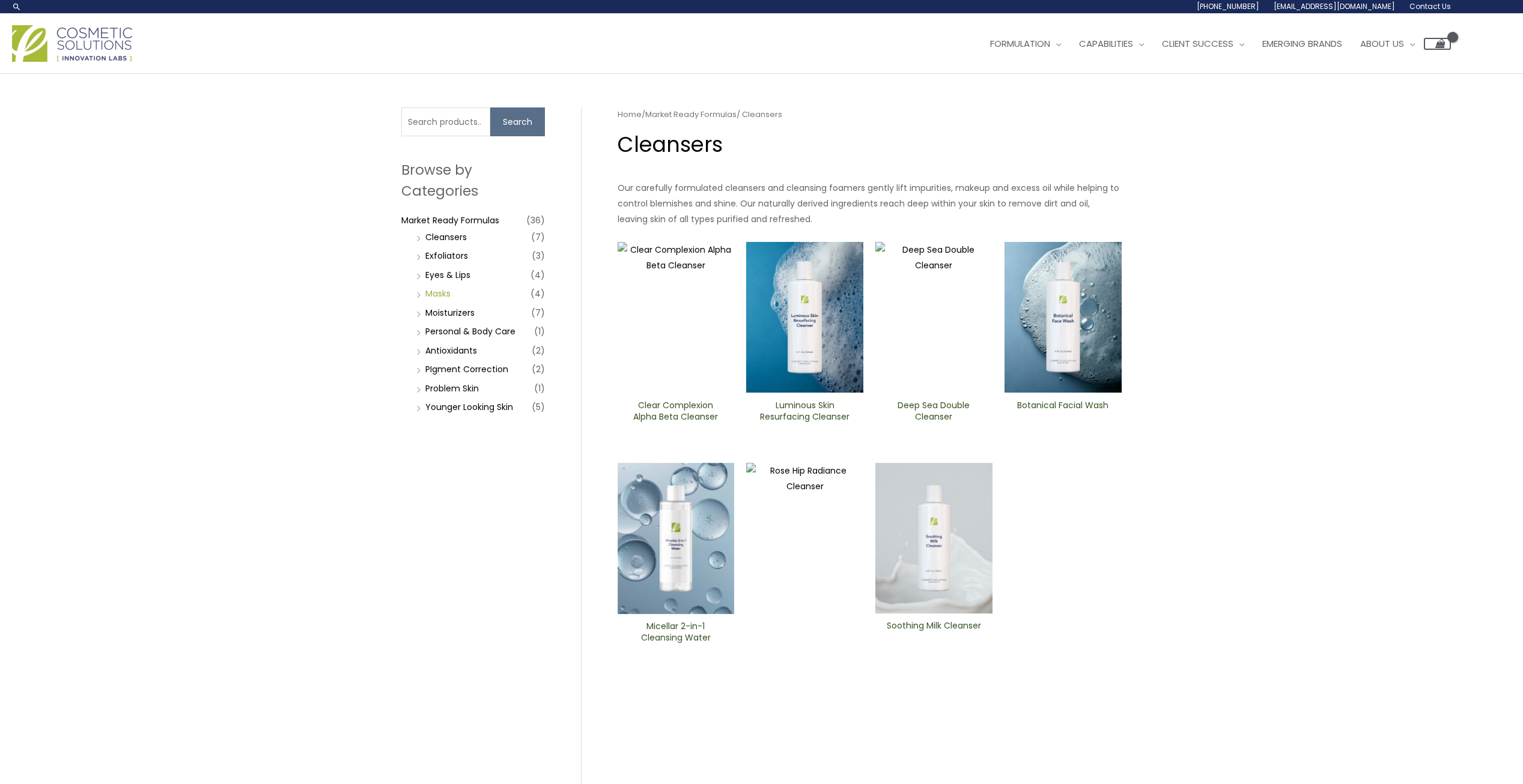
click at [448, 292] on link "Masks" at bounding box center [438, 294] width 25 height 12
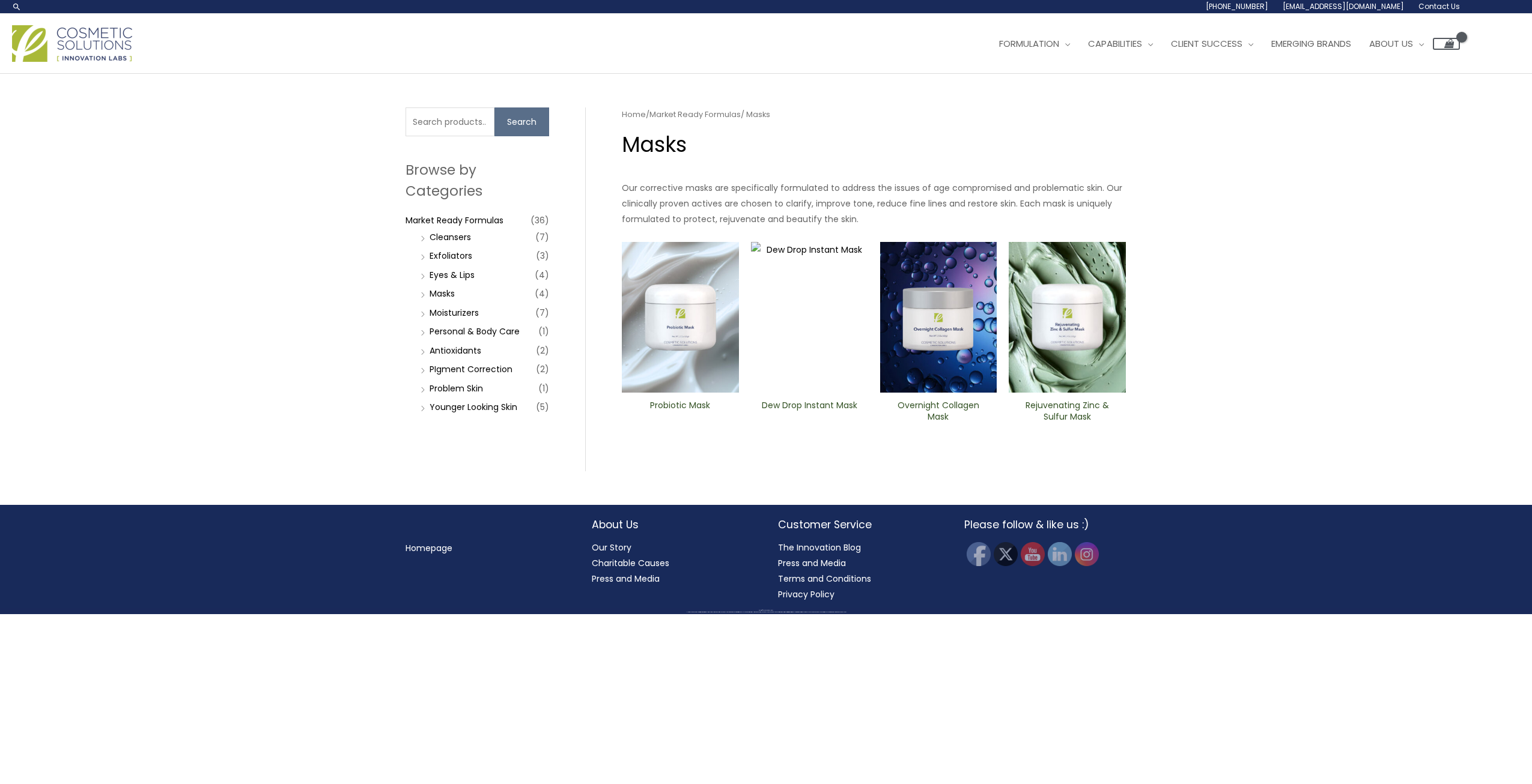
click at [943, 414] on h2 "Overnight Collagen Mask" at bounding box center [937, 411] width 97 height 22
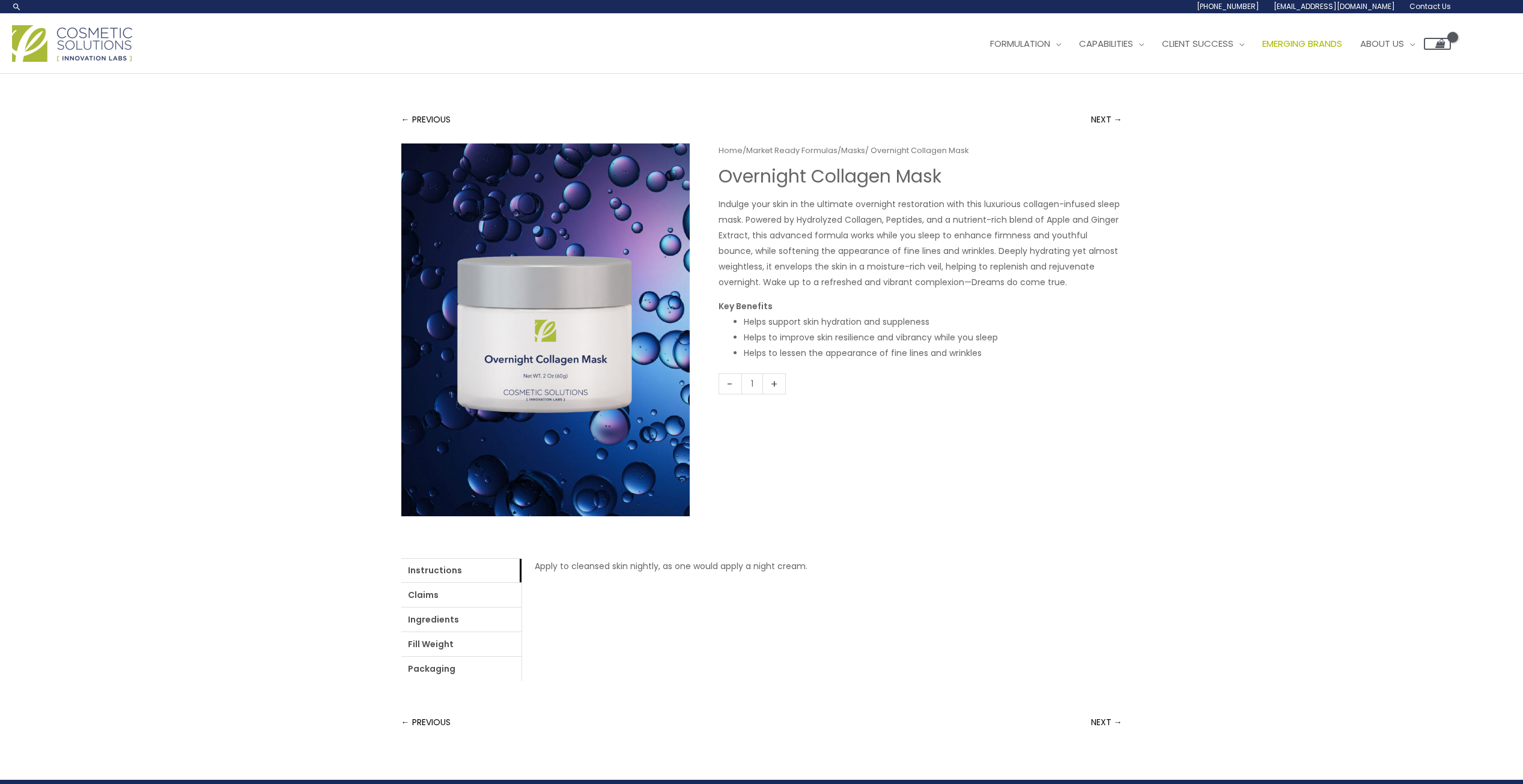
click at [1337, 44] on span "Emerging Brands" at bounding box center [1302, 43] width 80 height 13
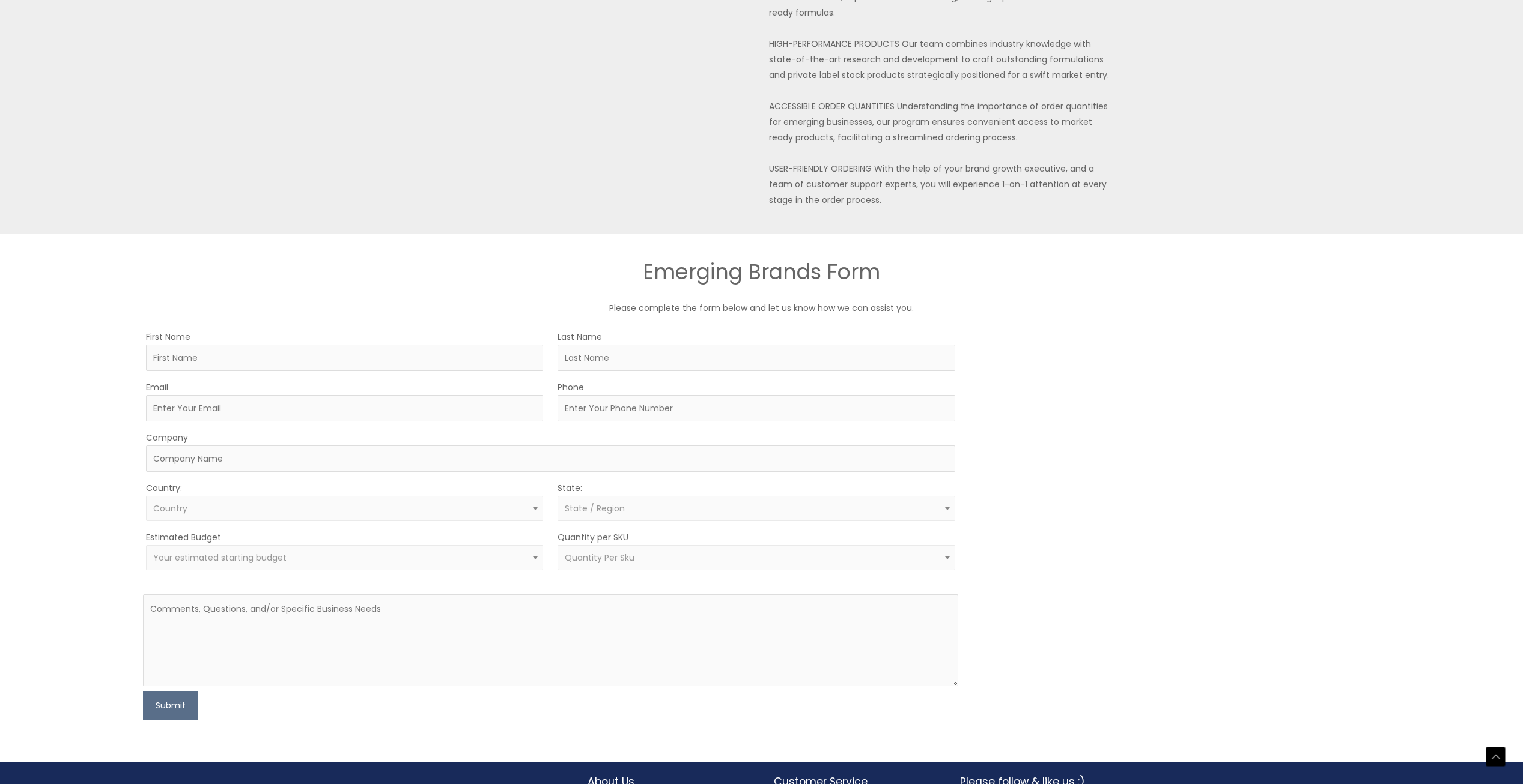
scroll to position [421, 0]
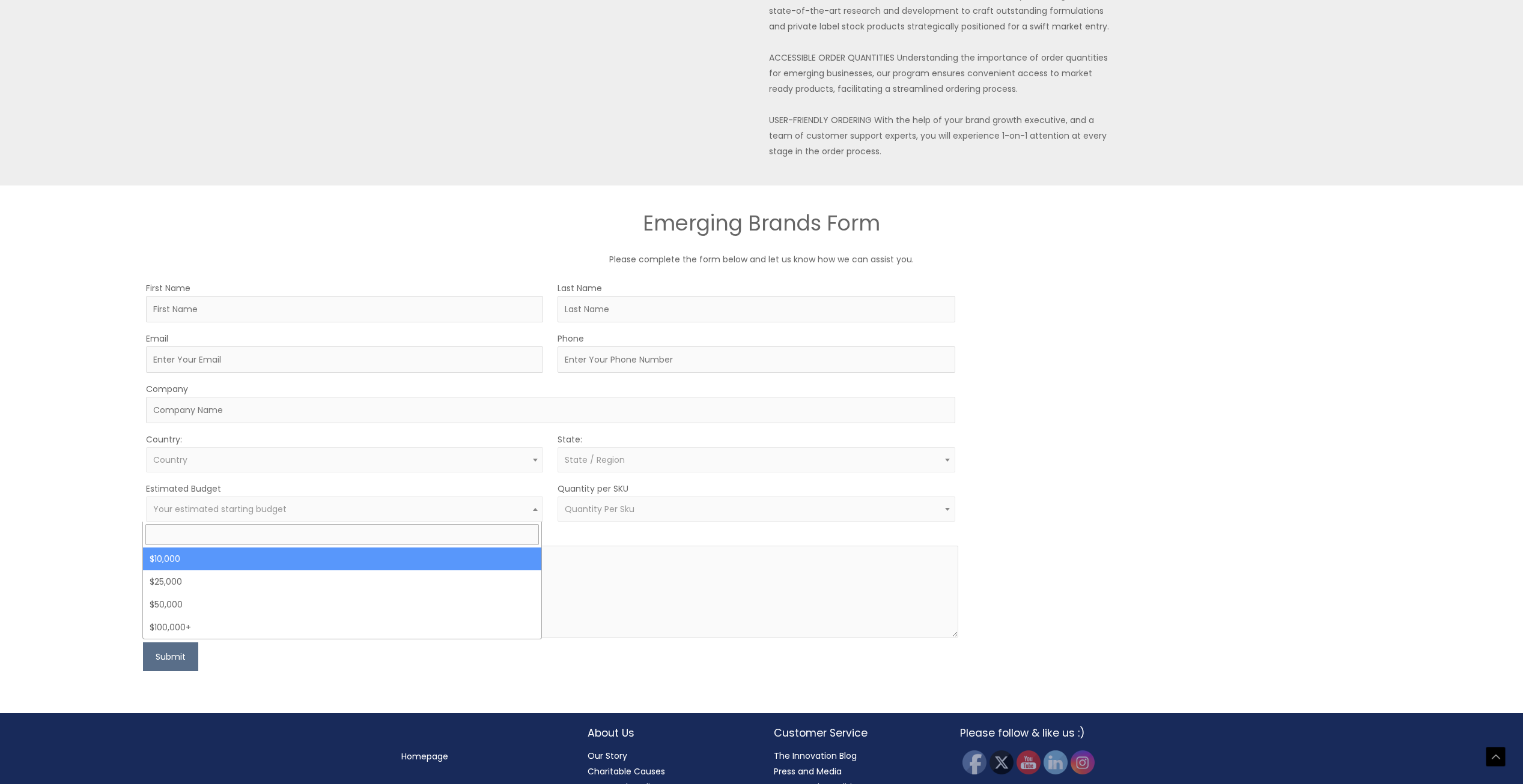
click at [524, 509] on span "Your estimated starting budget" at bounding box center [345, 510] width 383 height 12
click at [1153, 464] on div "MOQ TRIGGER STEP 2 TRIGGER" at bounding box center [1176, 475] width 407 height 391
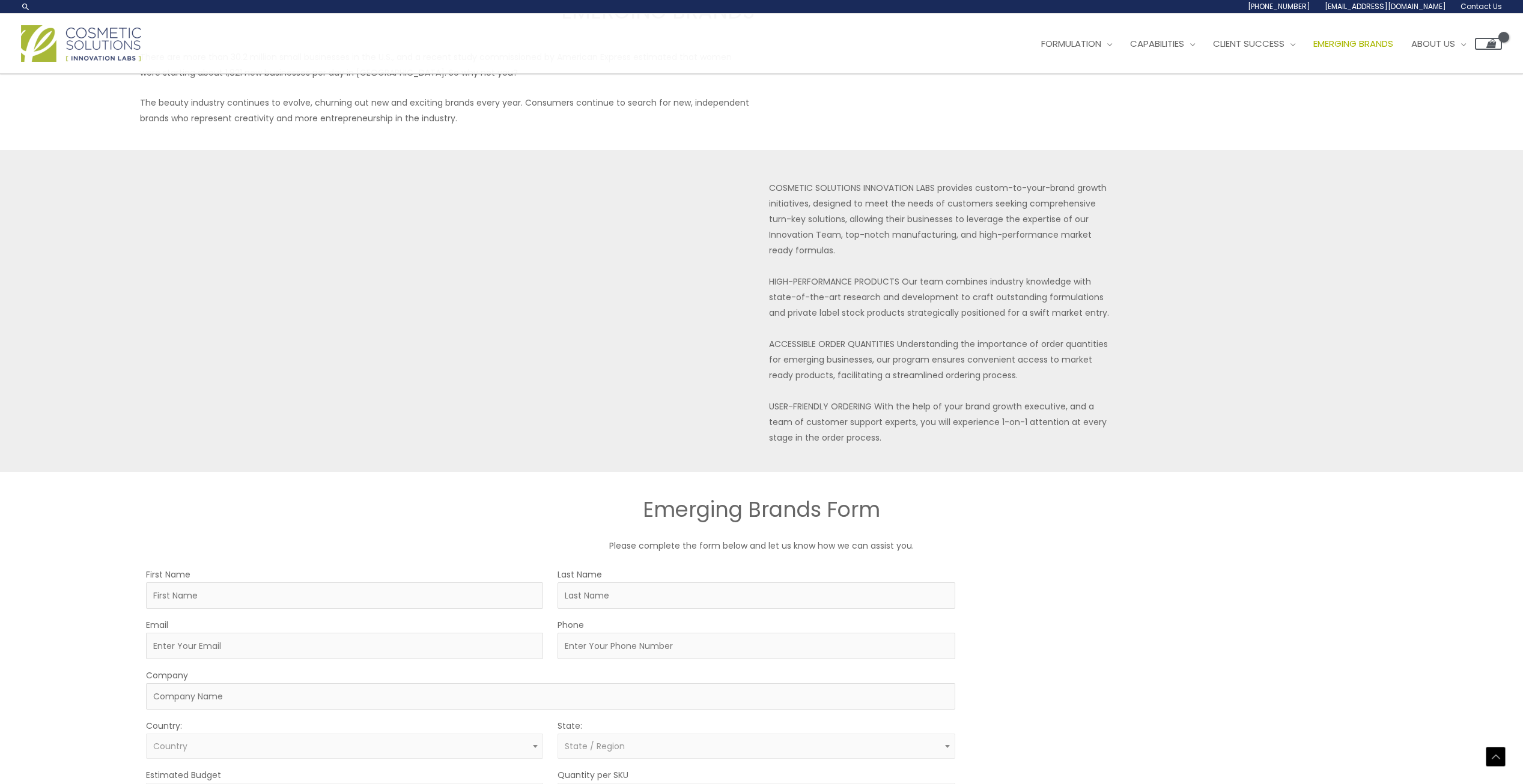
scroll to position [0, 0]
